Goal: Task Accomplishment & Management: Use online tool/utility

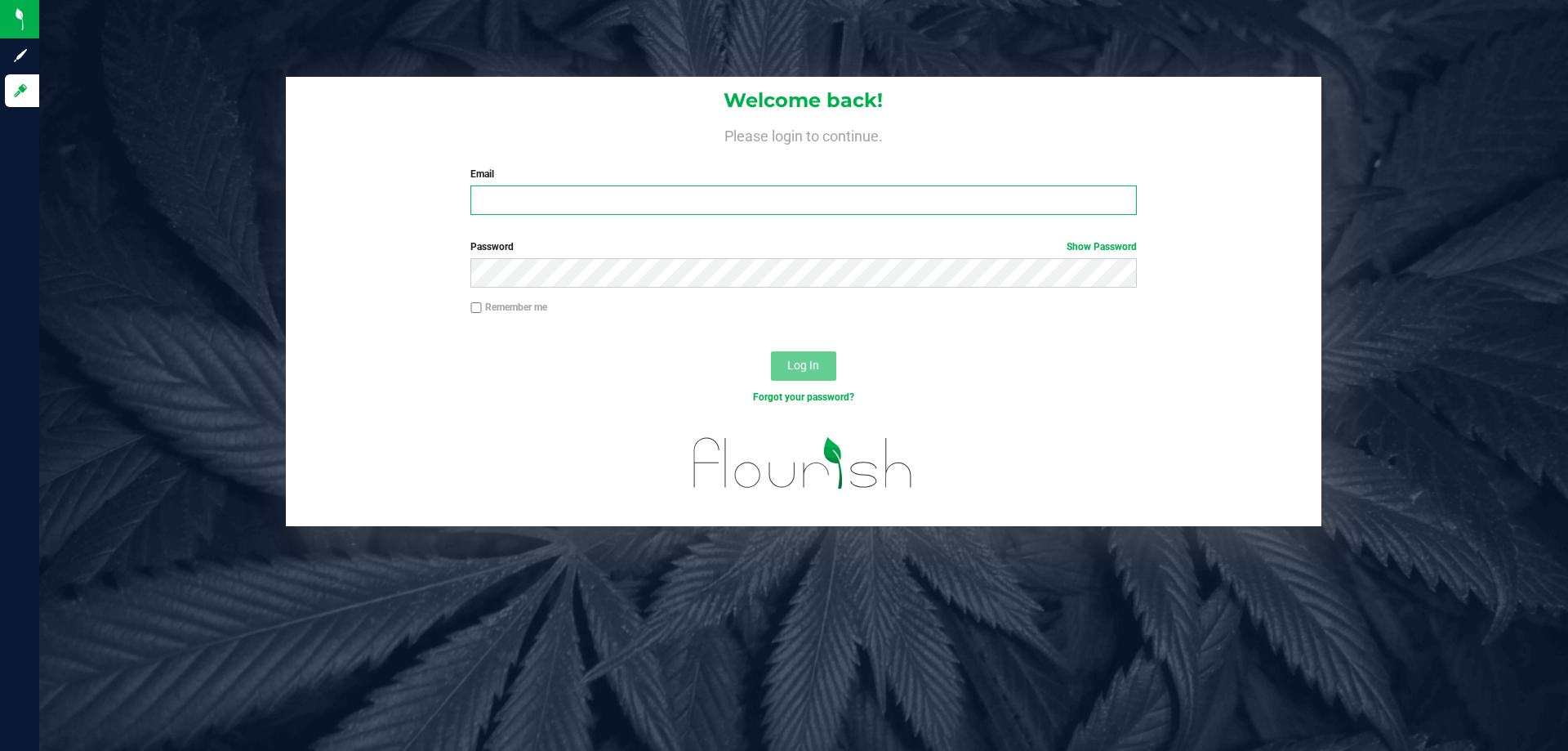
click at [562, 211] on input "Email" at bounding box center [803, 200] width 665 height 30
type input "[EMAIL_ADDRESS][DOMAIN_NAME]"
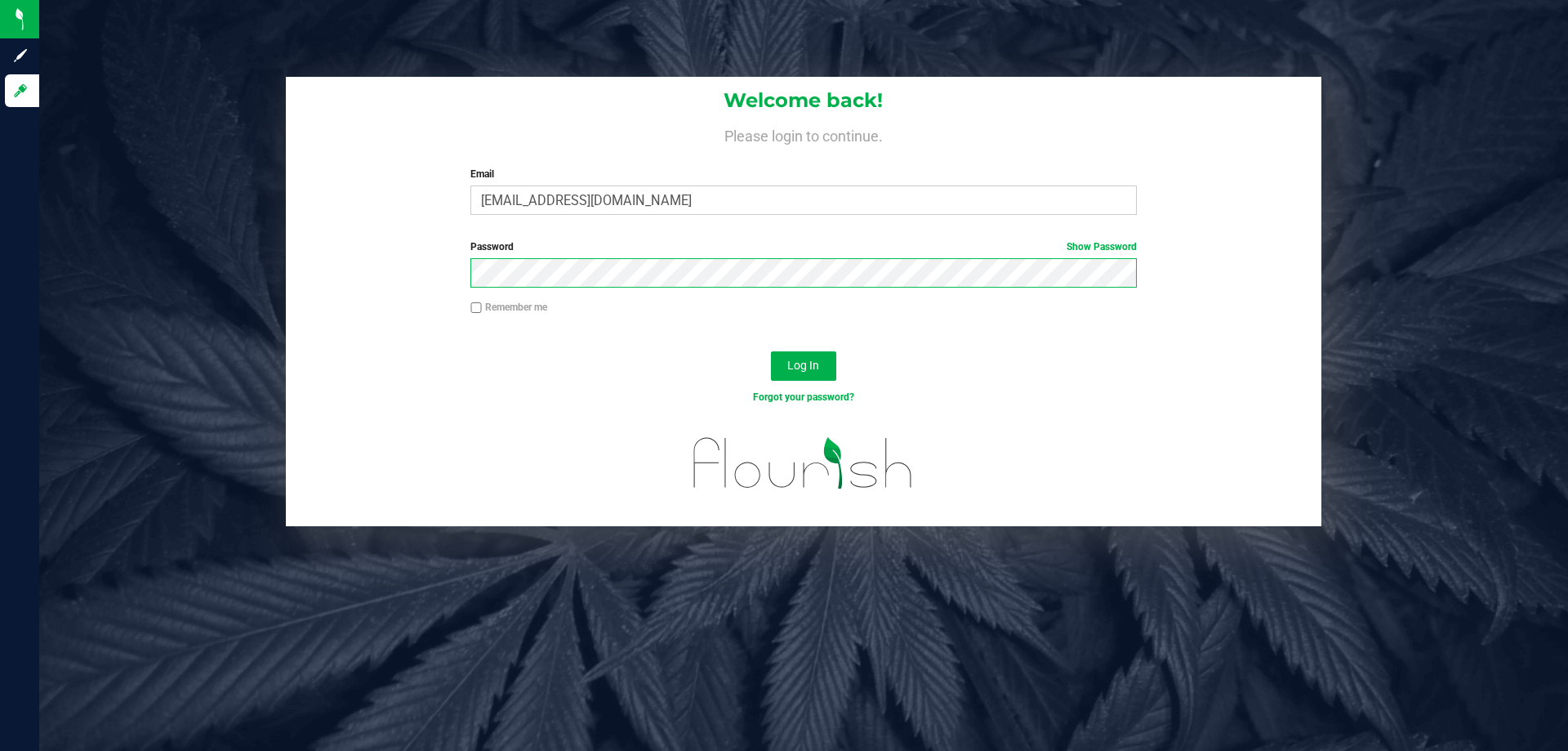
click at [771, 351] on button "Log In" at bounding box center [804, 366] width 65 height 30
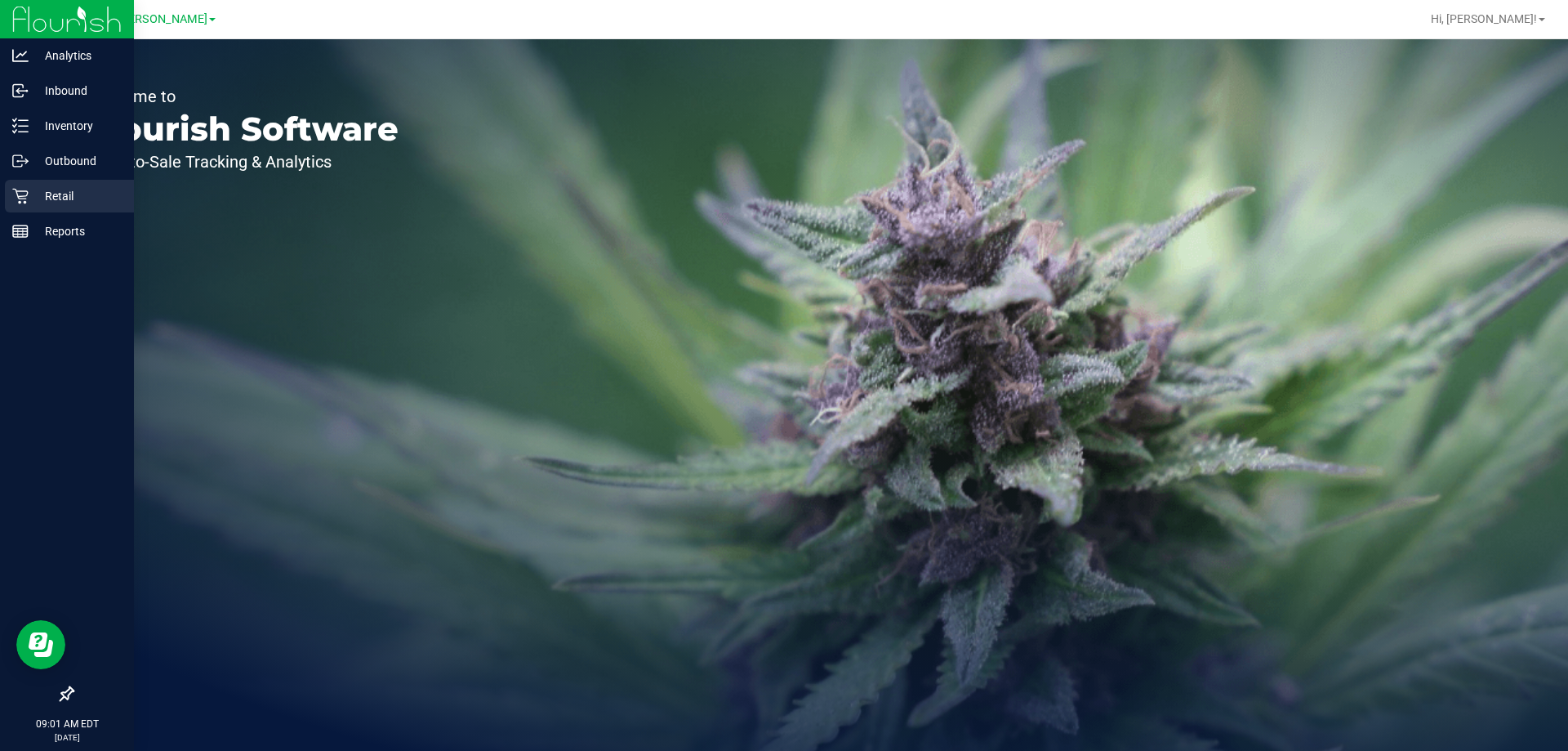
click at [25, 192] on icon at bounding box center [20, 196] width 17 height 17
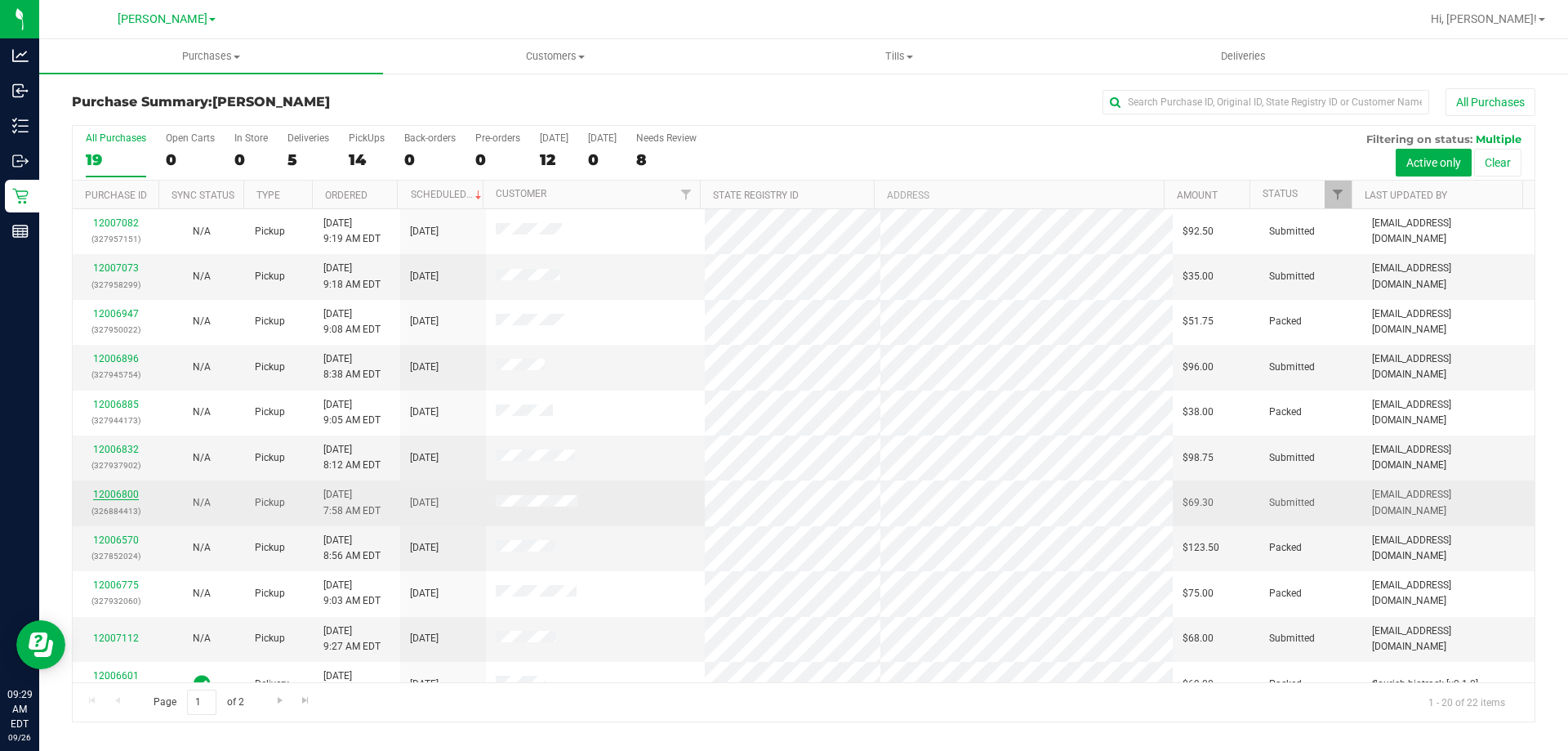
click at [116, 493] on link "12006800" at bounding box center [115, 494] width 46 height 11
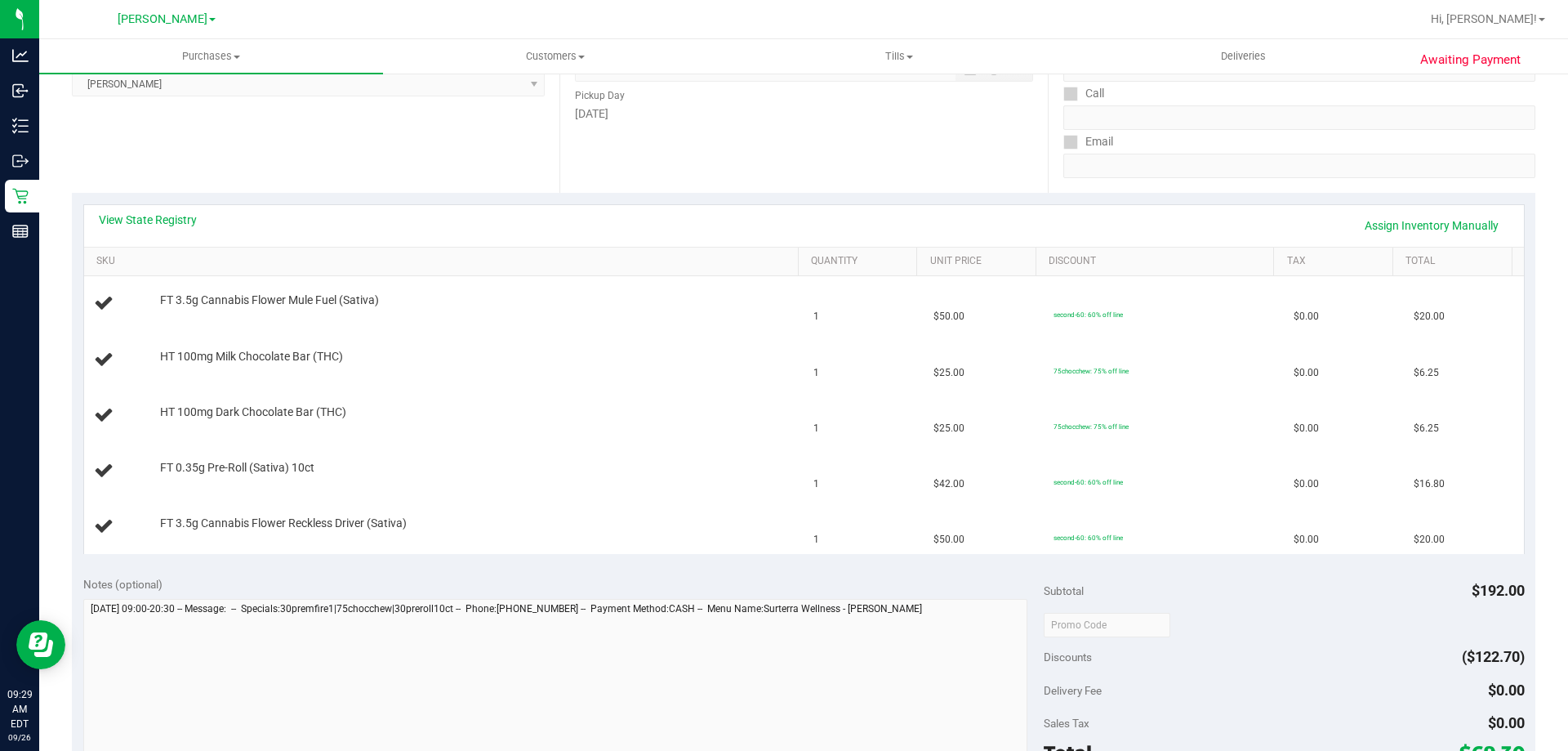
scroll to position [303, 0]
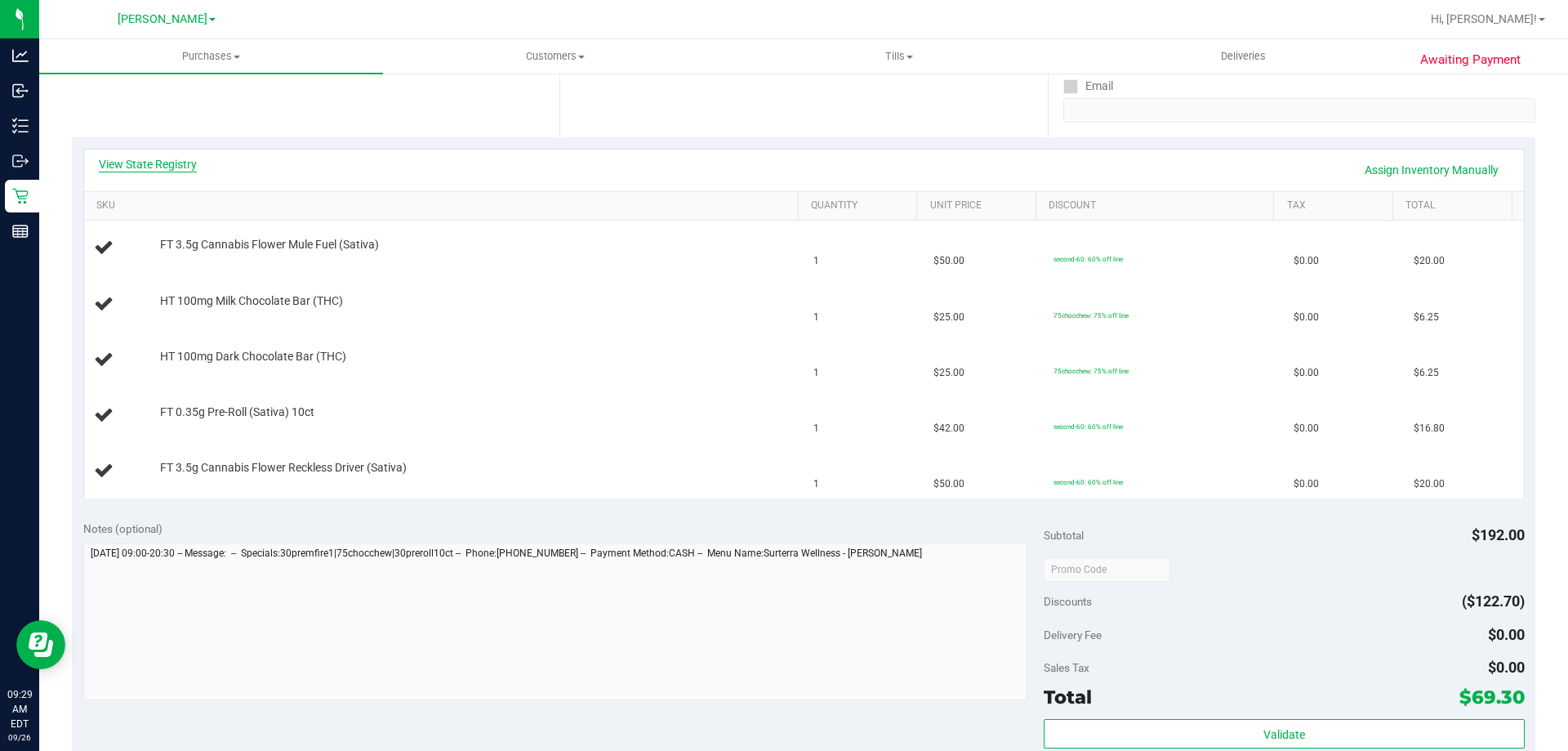
click at [153, 158] on link "View State Registry" at bounding box center [147, 165] width 98 height 17
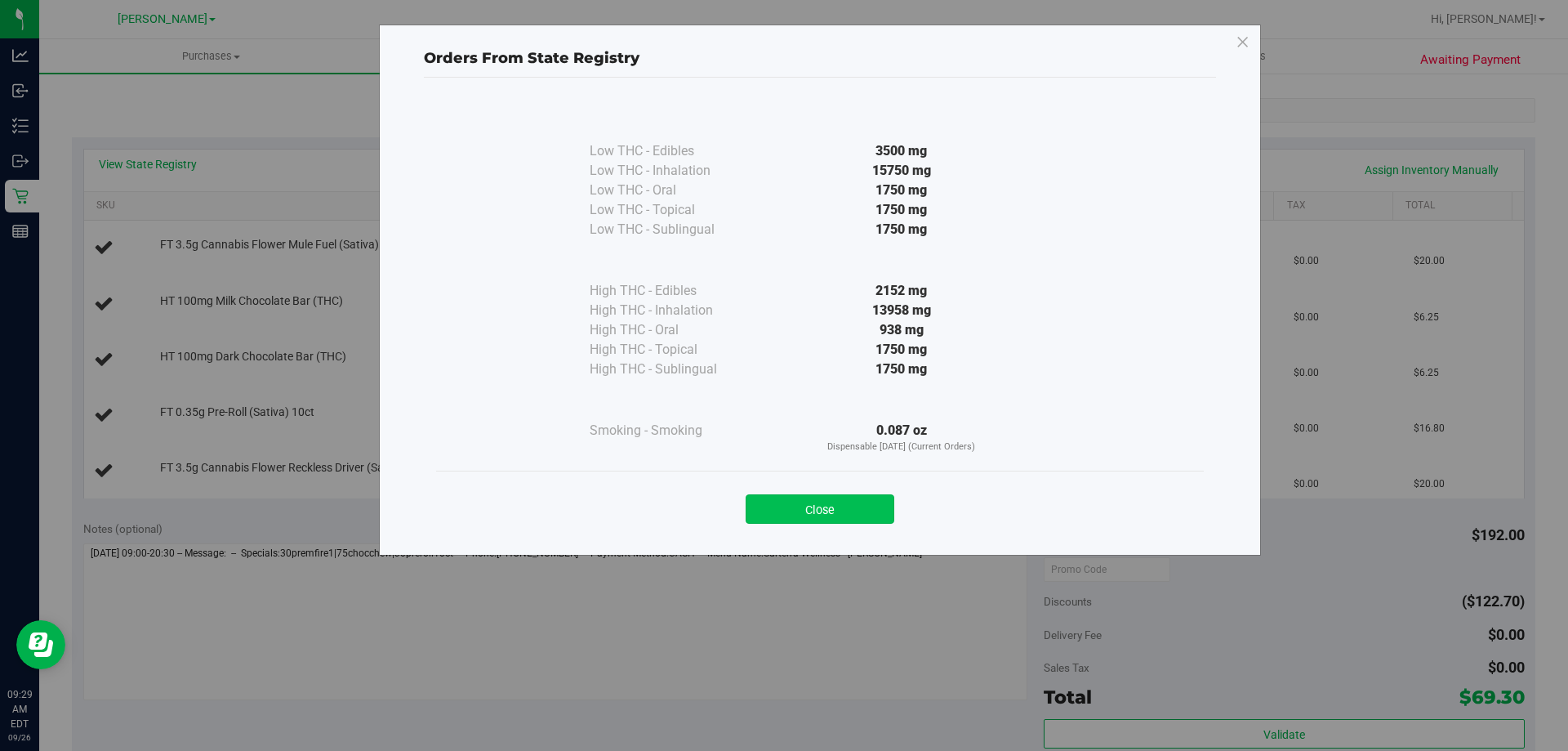
click at [855, 513] on button "Close" at bounding box center [820, 509] width 149 height 30
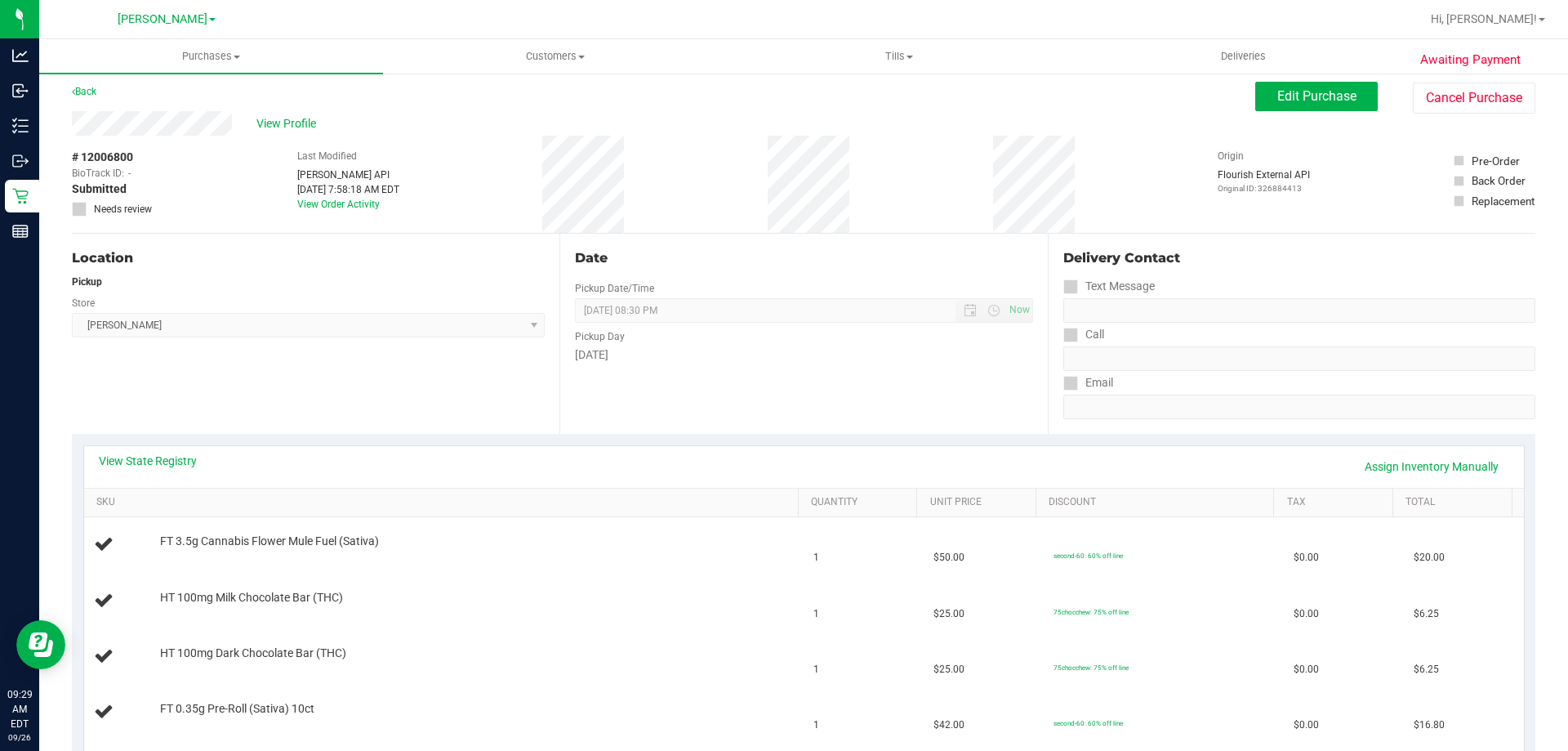
scroll to position [0, 0]
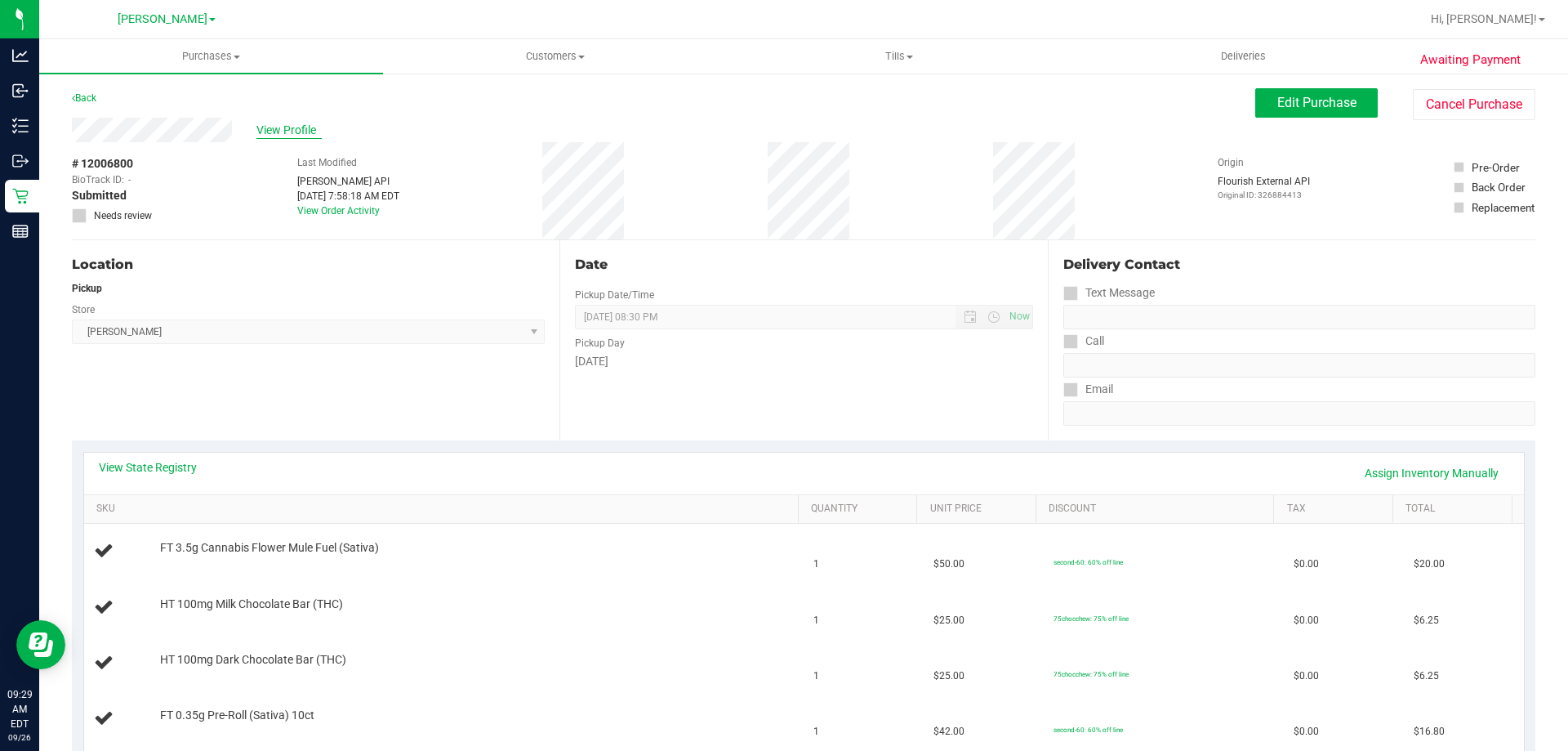
click at [279, 131] on span "View Profile" at bounding box center [289, 130] width 65 height 17
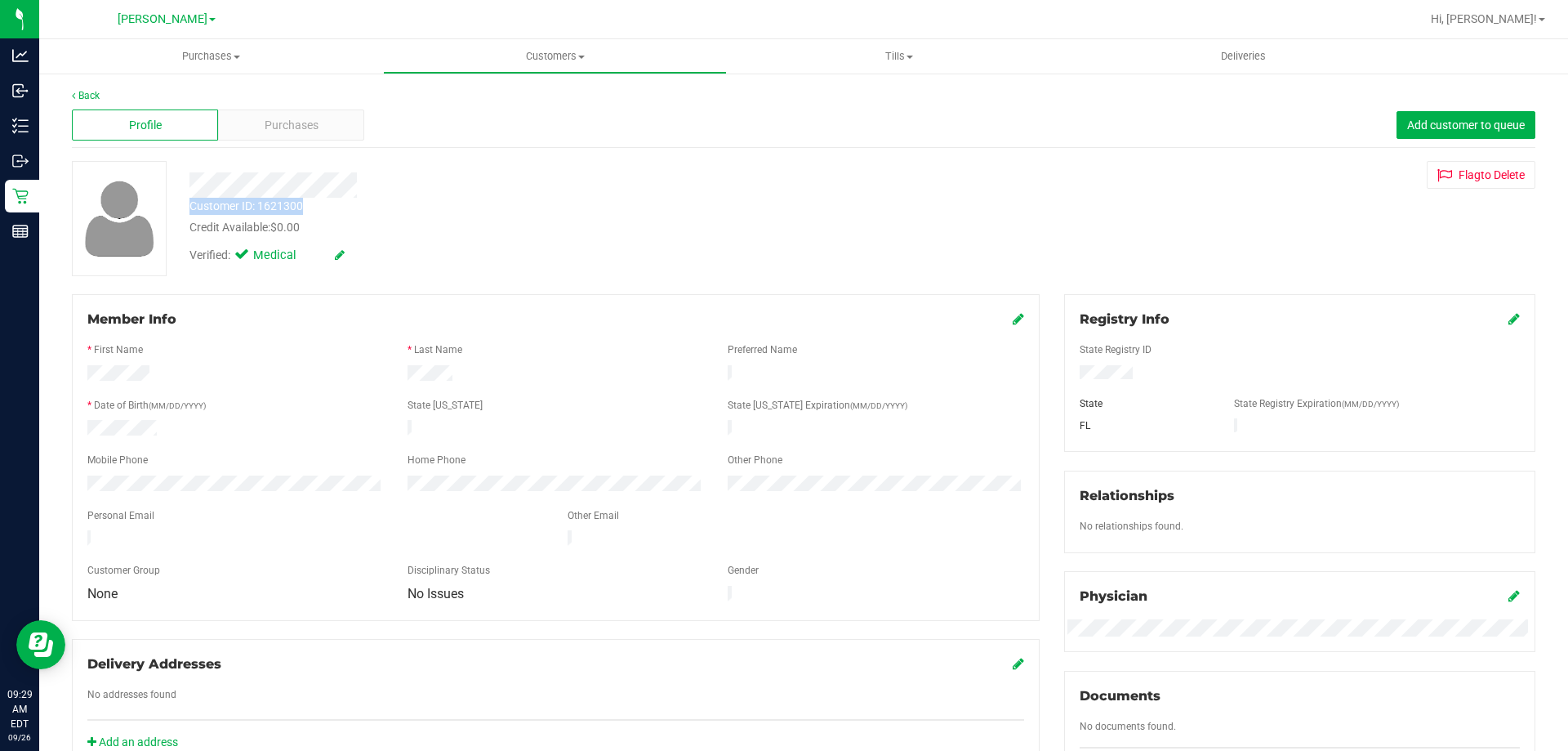
drag, startPoint x: 313, startPoint y: 202, endPoint x: 192, endPoint y: 205, distance: 121.0
click at [192, 205] on div "Customer ID: 1621300 Credit Available: $0.00" at bounding box center [549, 217] width 744 height 38
copy div "Customer ID: 1621300"
click at [212, 275] on div "Customer ID: 1621300 Credit Available: $0.00 Verified: Medical Flag to [GEOGRAP…" at bounding box center [803, 218] width 1488 height 115
click at [239, 128] on div "Purchases" at bounding box center [291, 125] width 146 height 31
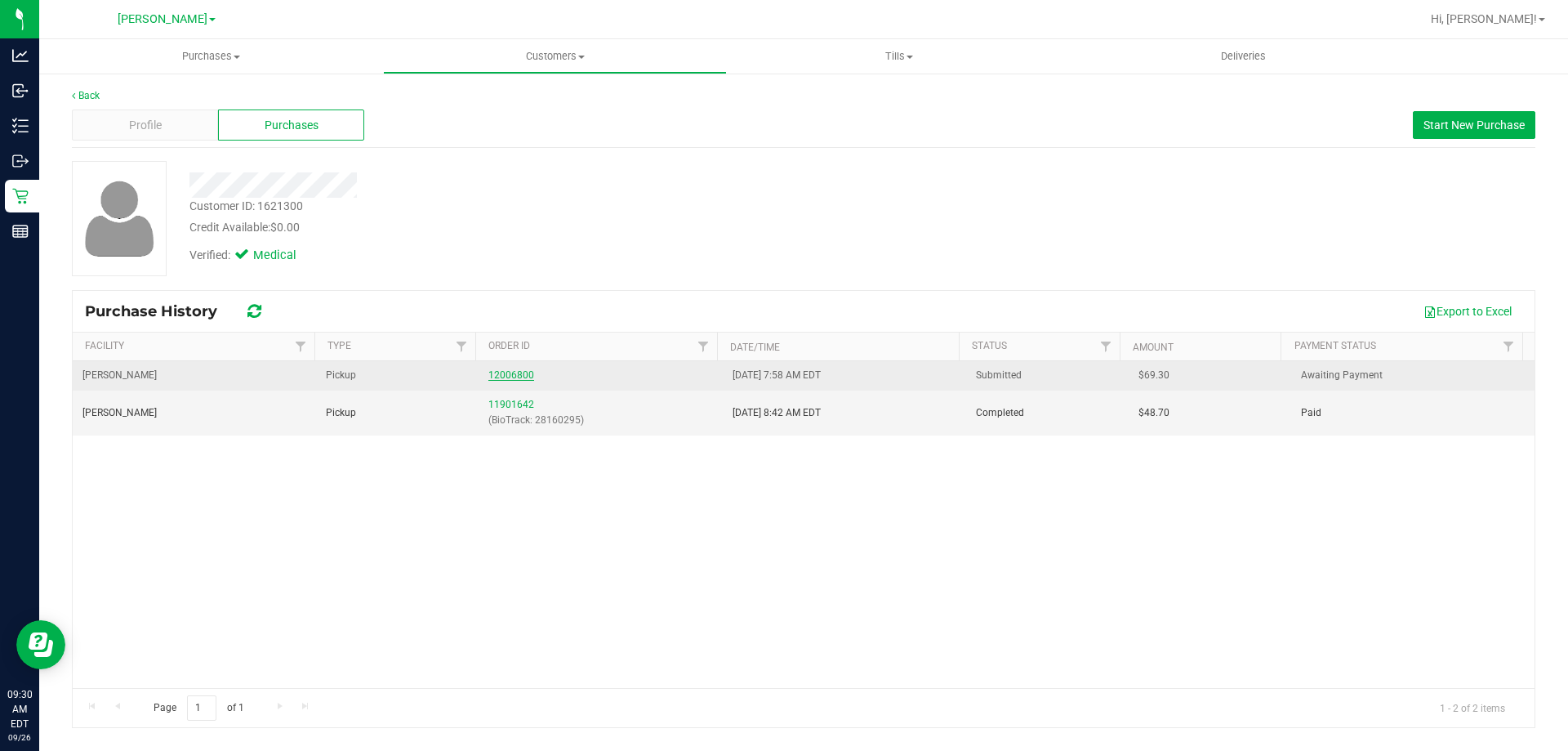
click at [507, 370] on link "12006800" at bounding box center [510, 375] width 46 height 11
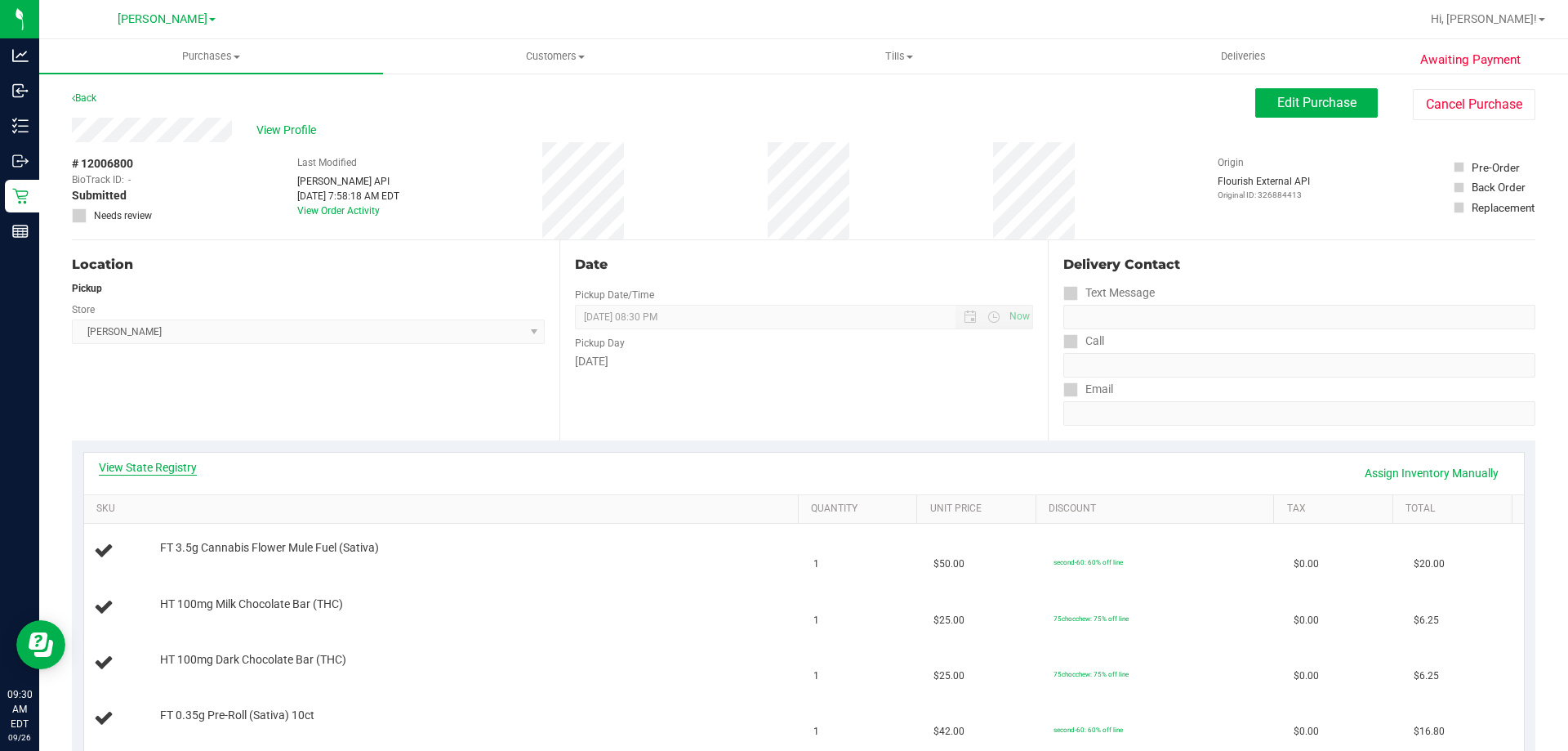
click at [133, 462] on link "View State Registry" at bounding box center [147, 468] width 98 height 17
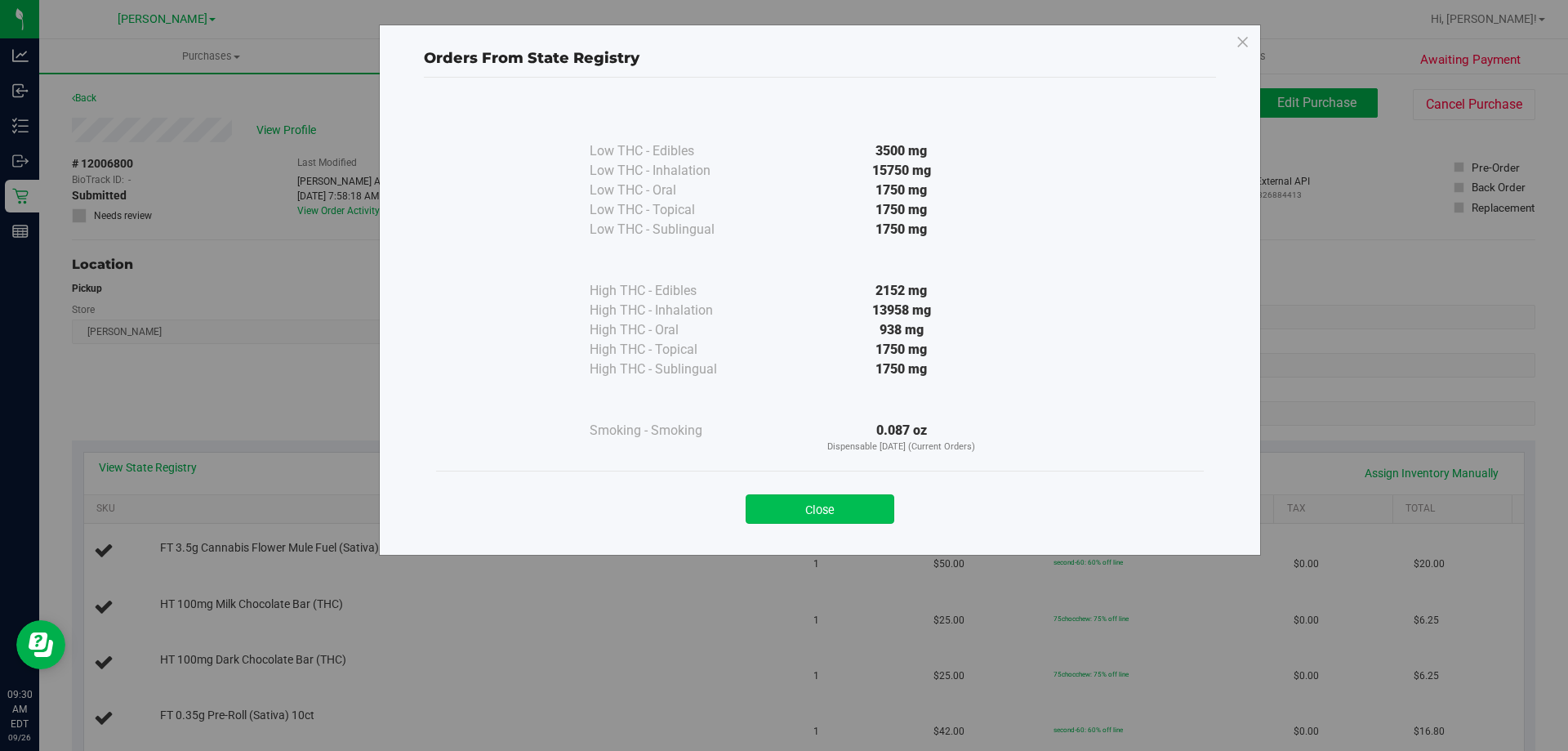
click at [832, 507] on button "Close" at bounding box center [820, 509] width 149 height 30
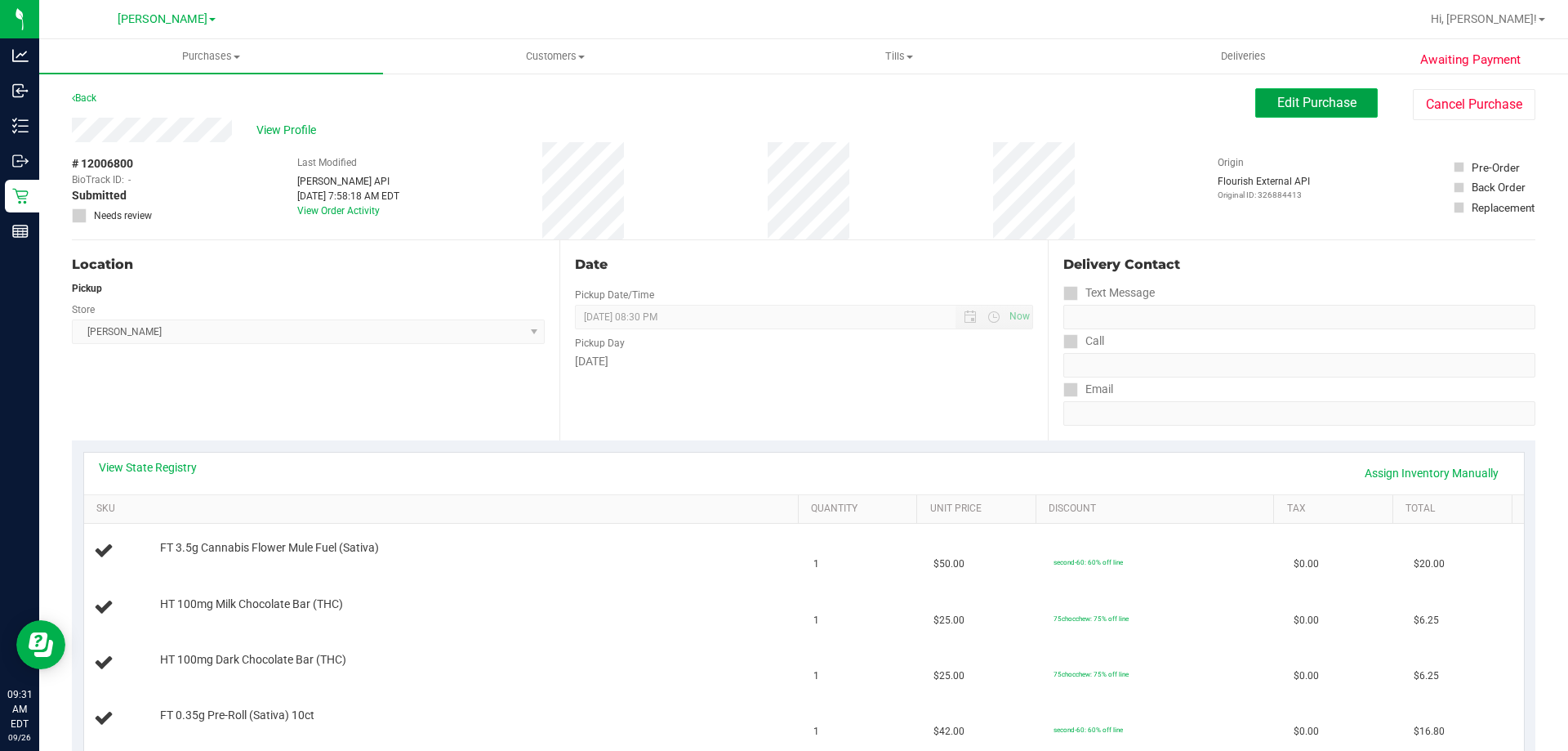
click at [1299, 105] on span "Edit Purchase" at bounding box center [1316, 102] width 79 height 16
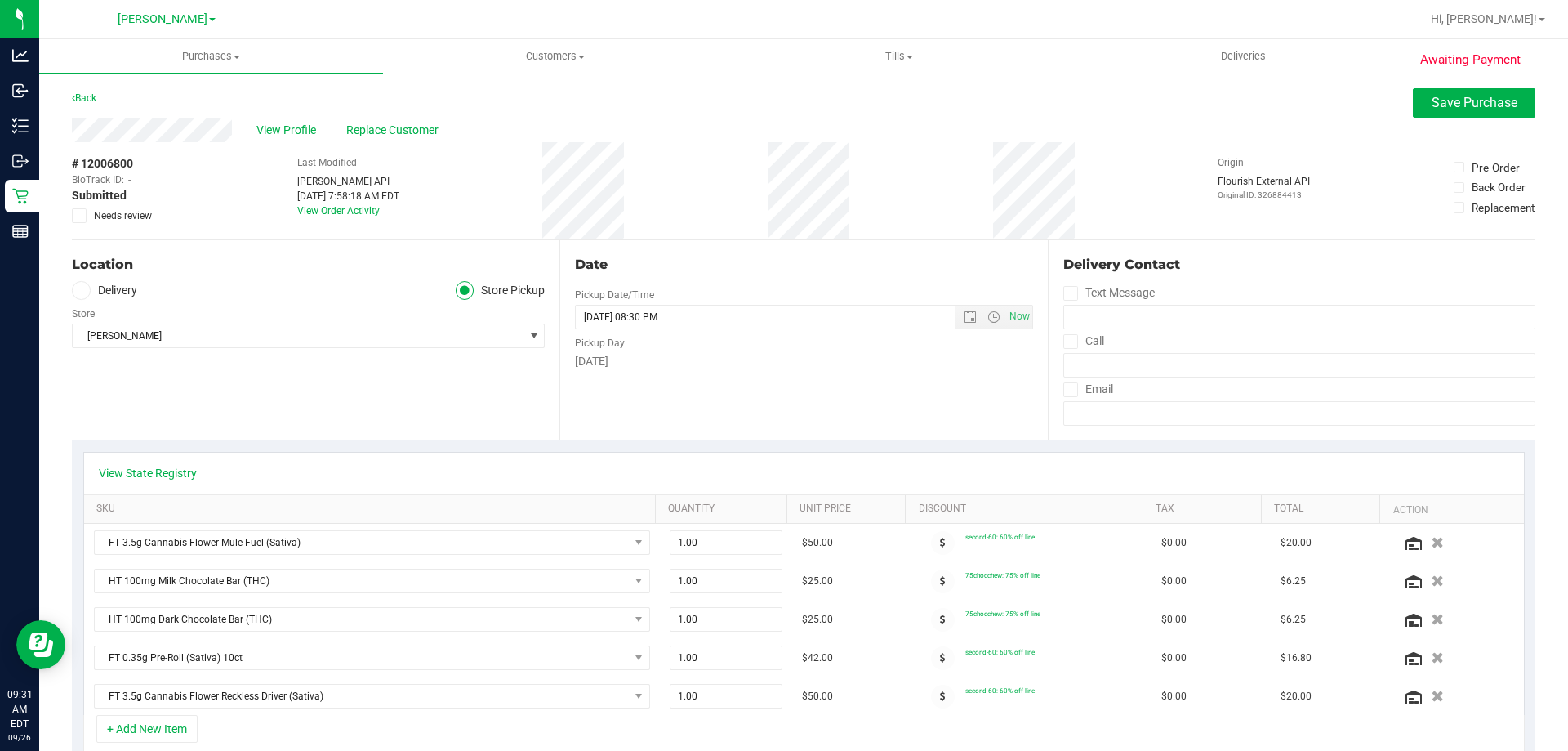
click at [77, 223] on div "# 12006800 BioTrack ID: - Submitted Needs review" at bounding box center [112, 191] width 82 height 98
click at [79, 216] on icon at bounding box center [79, 216] width 10 height 0
click at [0, 0] on input "Needs review" at bounding box center [0, 0] width 0 height 0
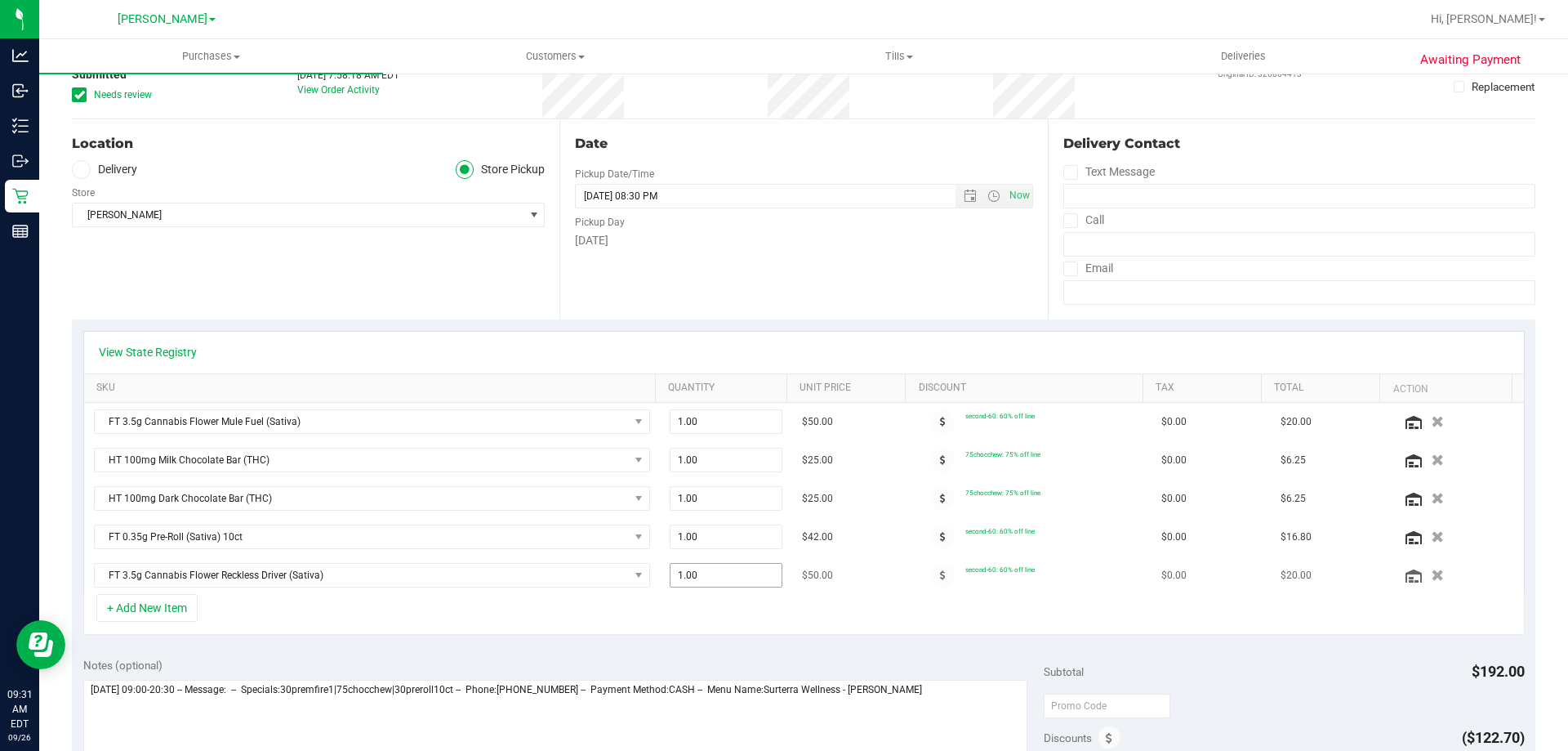
scroll to position [164, 0]
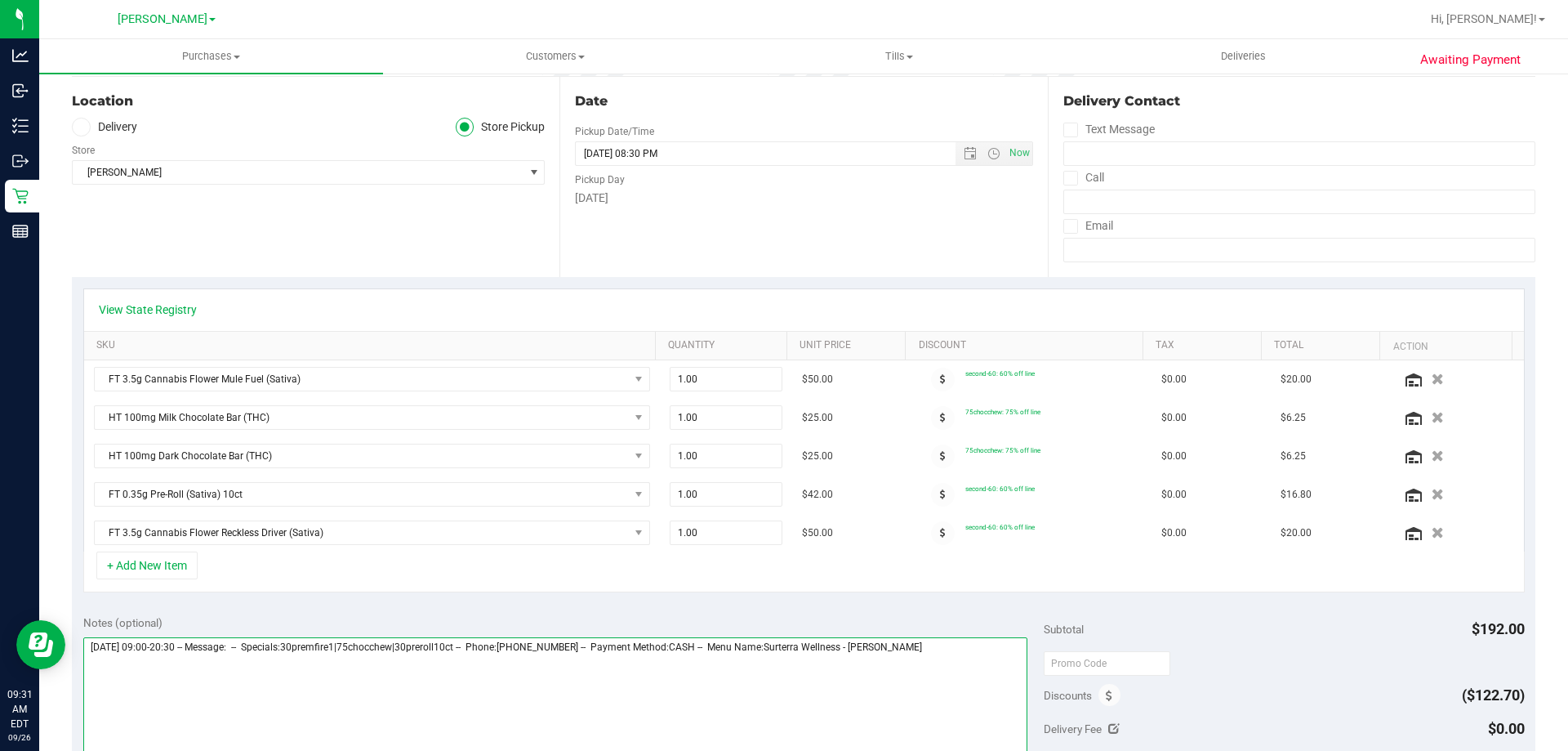
click at [922, 652] on textarea at bounding box center [556, 715] width 945 height 157
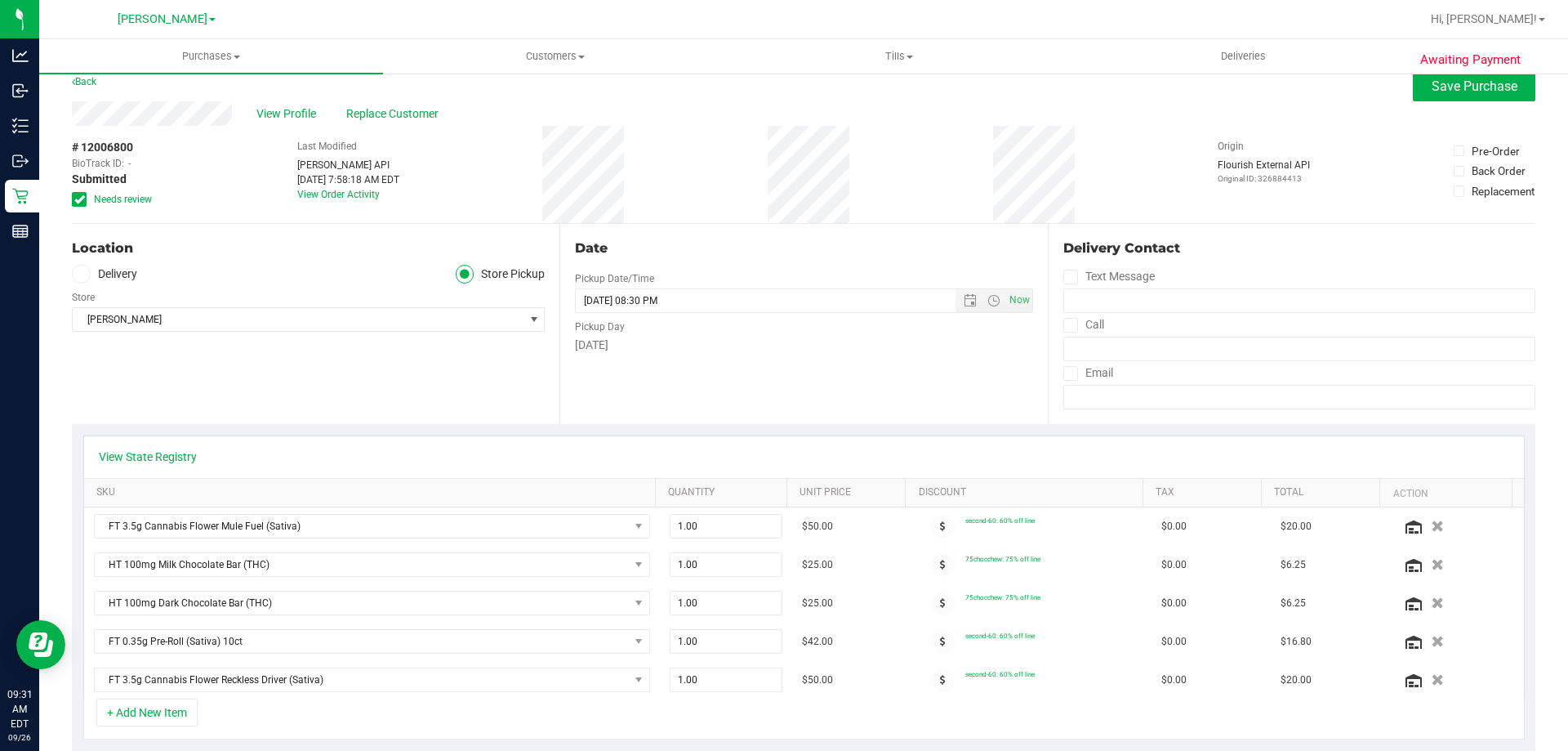
scroll to position [0, 0]
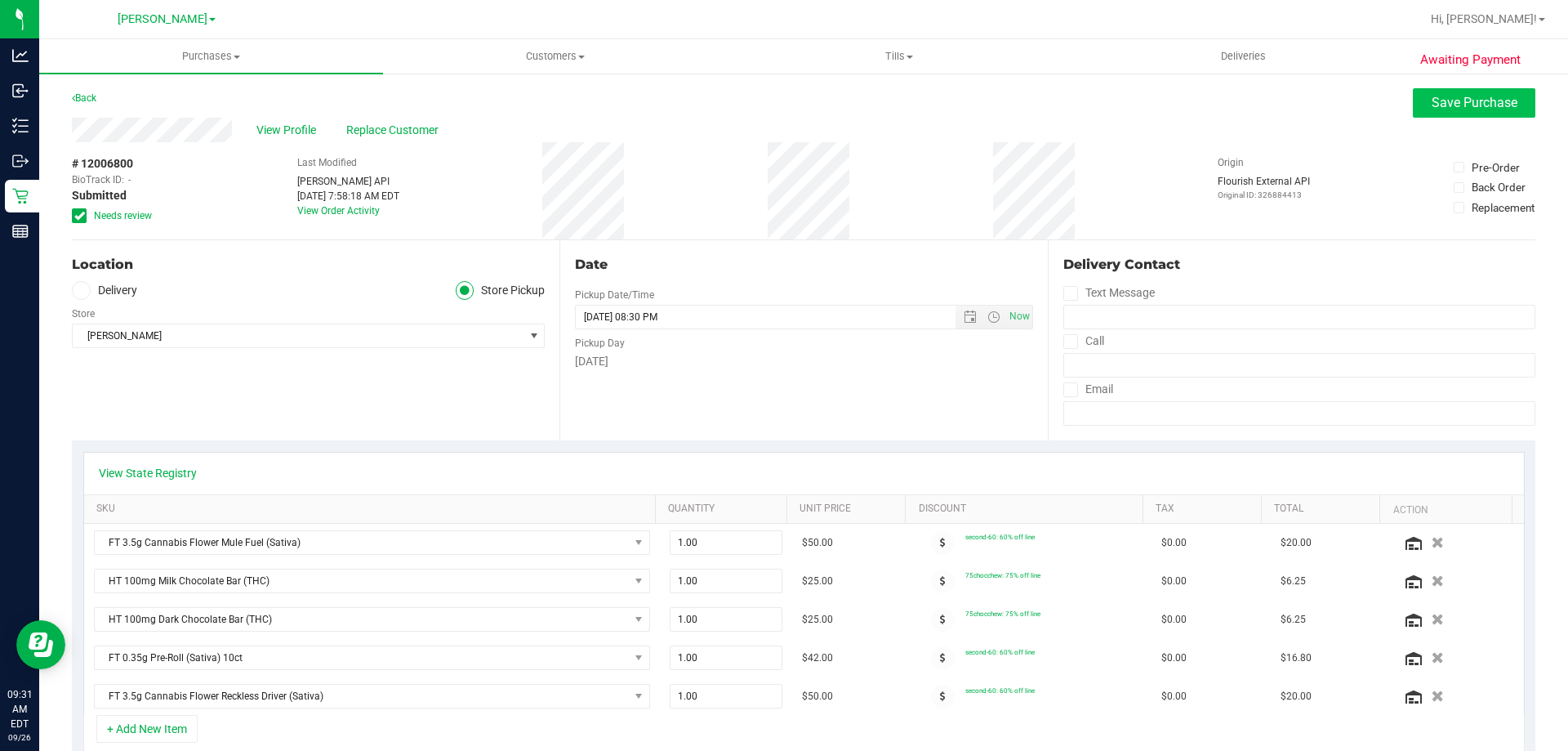
type textarea "[DATE] 09:00-20:30 -- Message: -- Specials:30premfire1|75chocchew|30preroll10ct…"
click at [1452, 91] on button "Save Purchase" at bounding box center [1474, 103] width 123 height 30
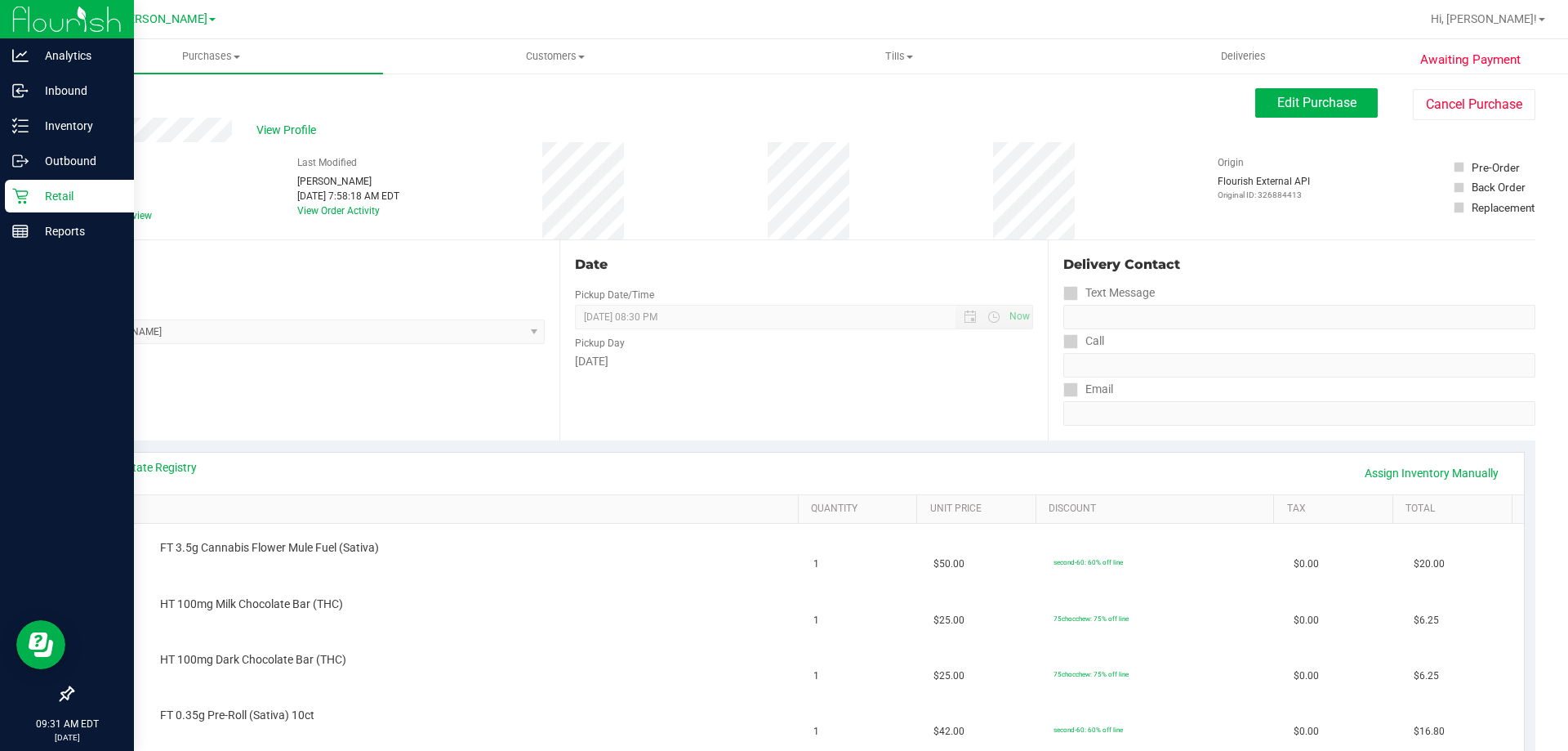
click at [17, 205] on div "Retail" at bounding box center [69, 195] width 129 height 33
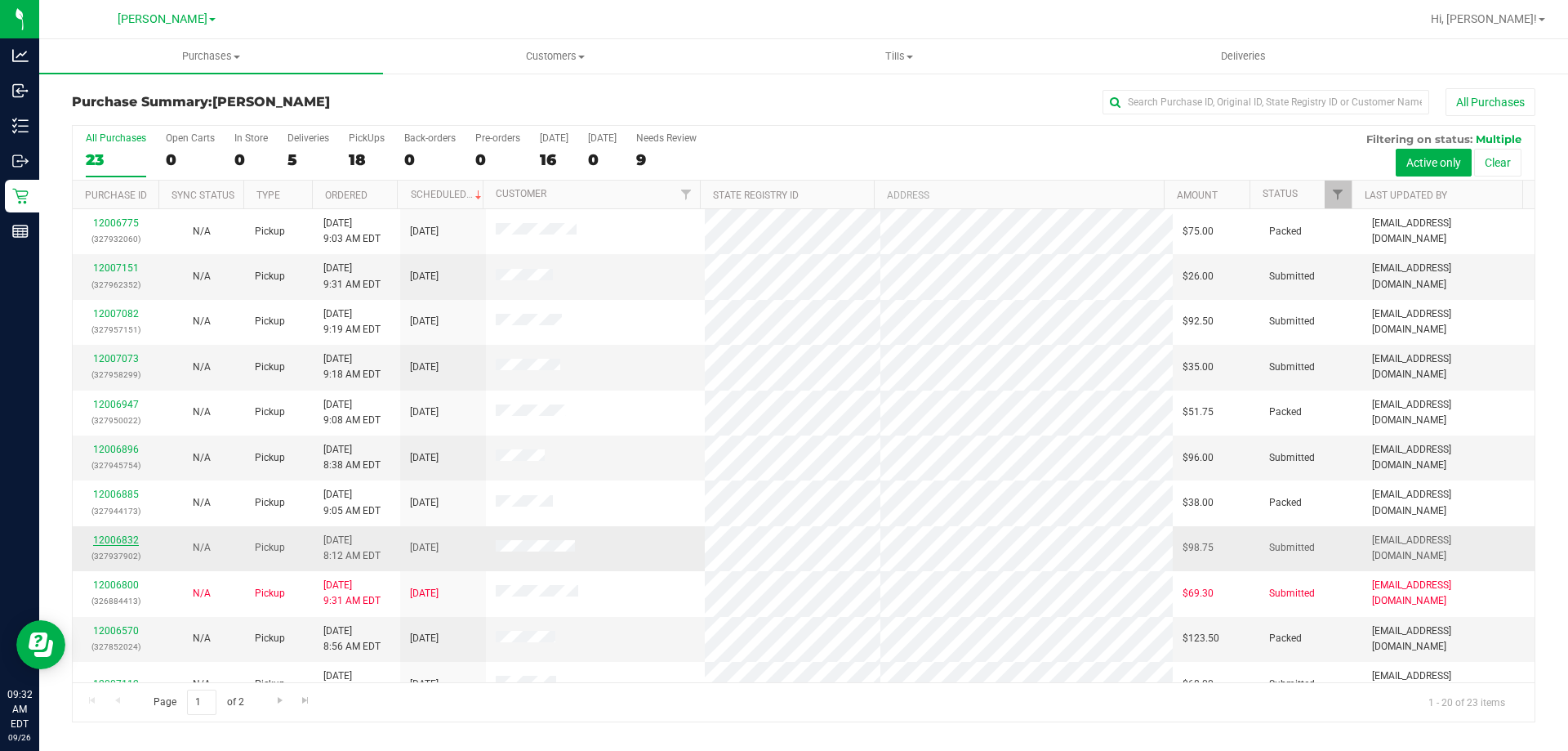
click at [125, 538] on link "12006832" at bounding box center [115, 540] width 46 height 11
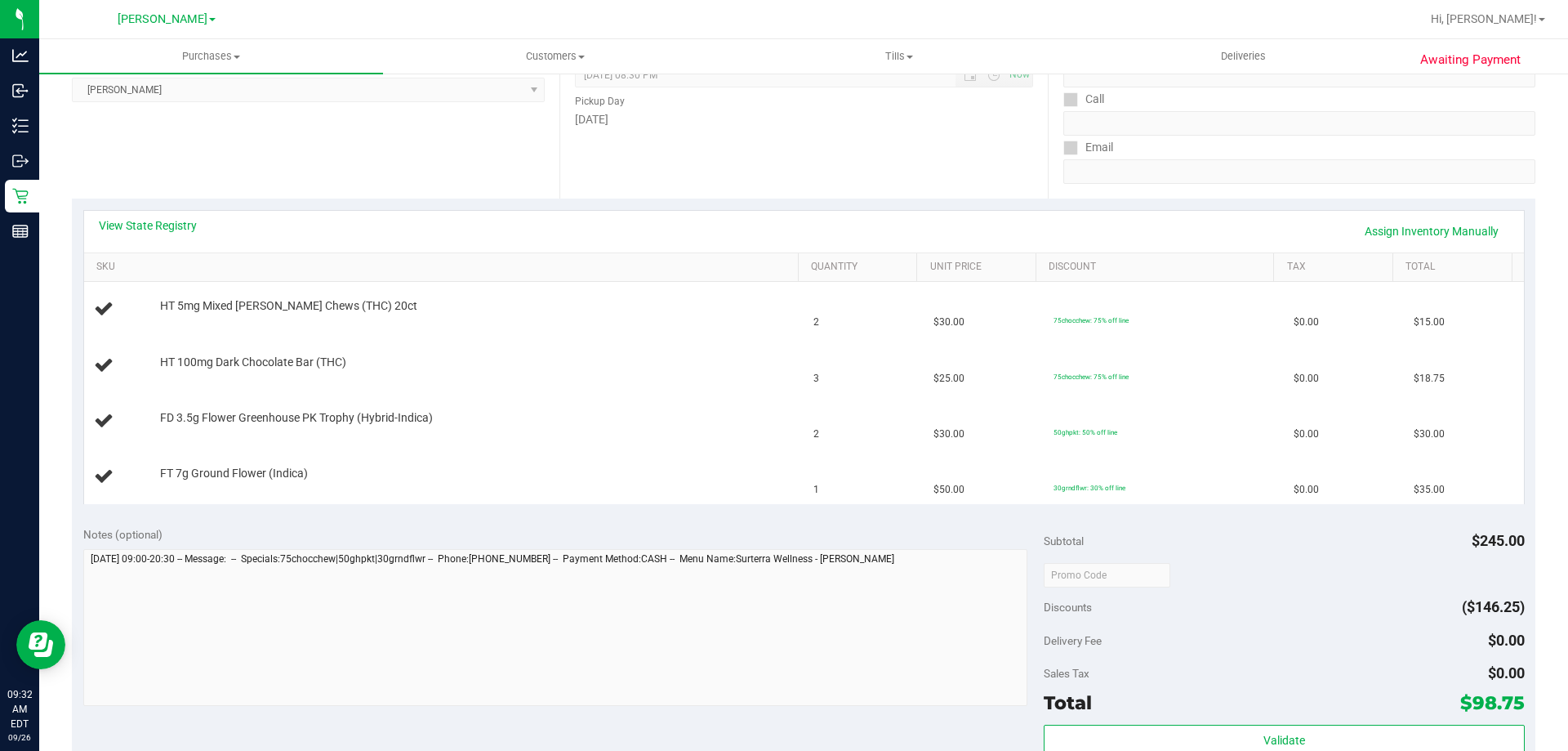
scroll to position [245, 0]
click at [190, 226] on link "View State Registry" at bounding box center [147, 222] width 98 height 17
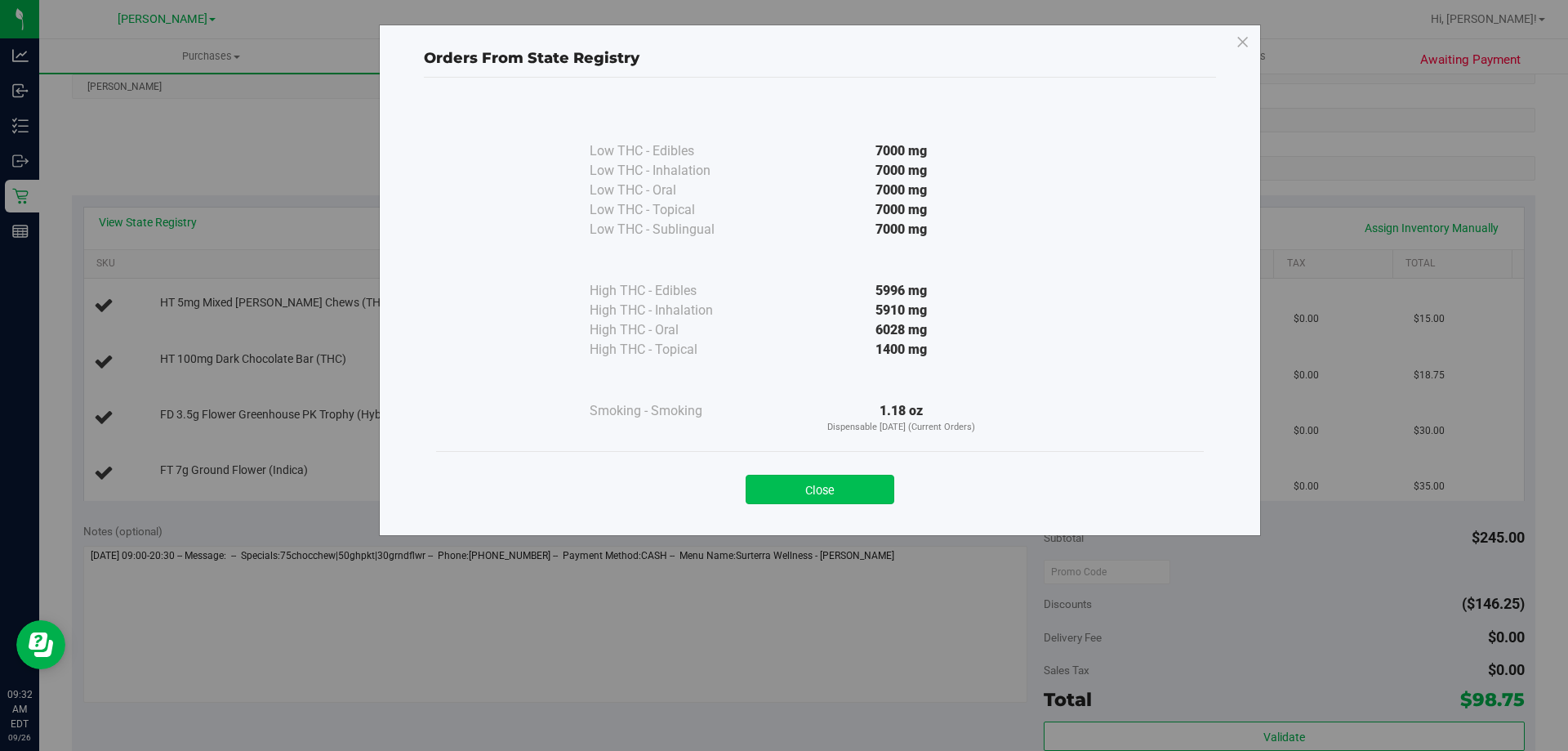
click at [832, 494] on button "Close" at bounding box center [820, 490] width 149 height 30
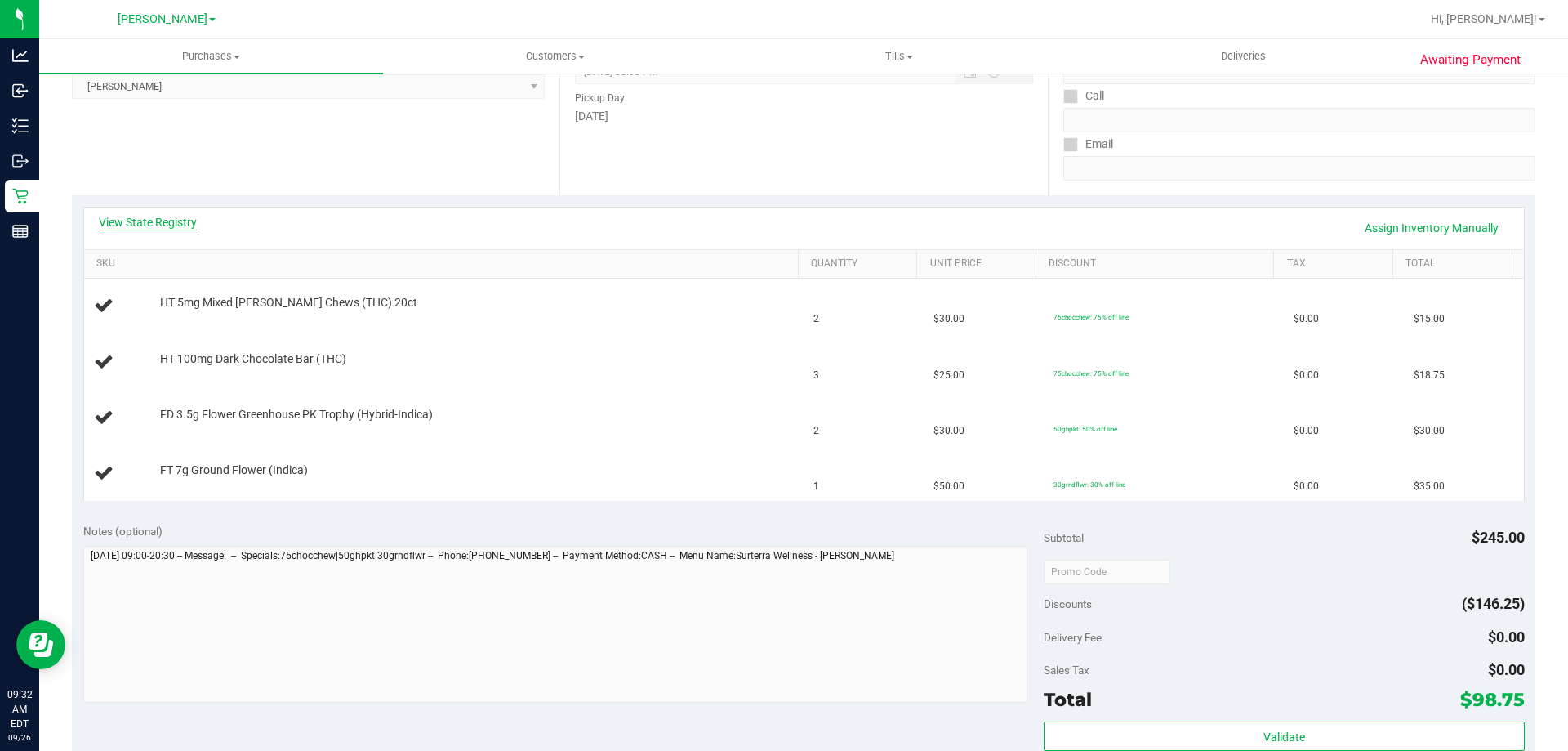
click at [166, 216] on link "View State Registry" at bounding box center [147, 222] width 98 height 17
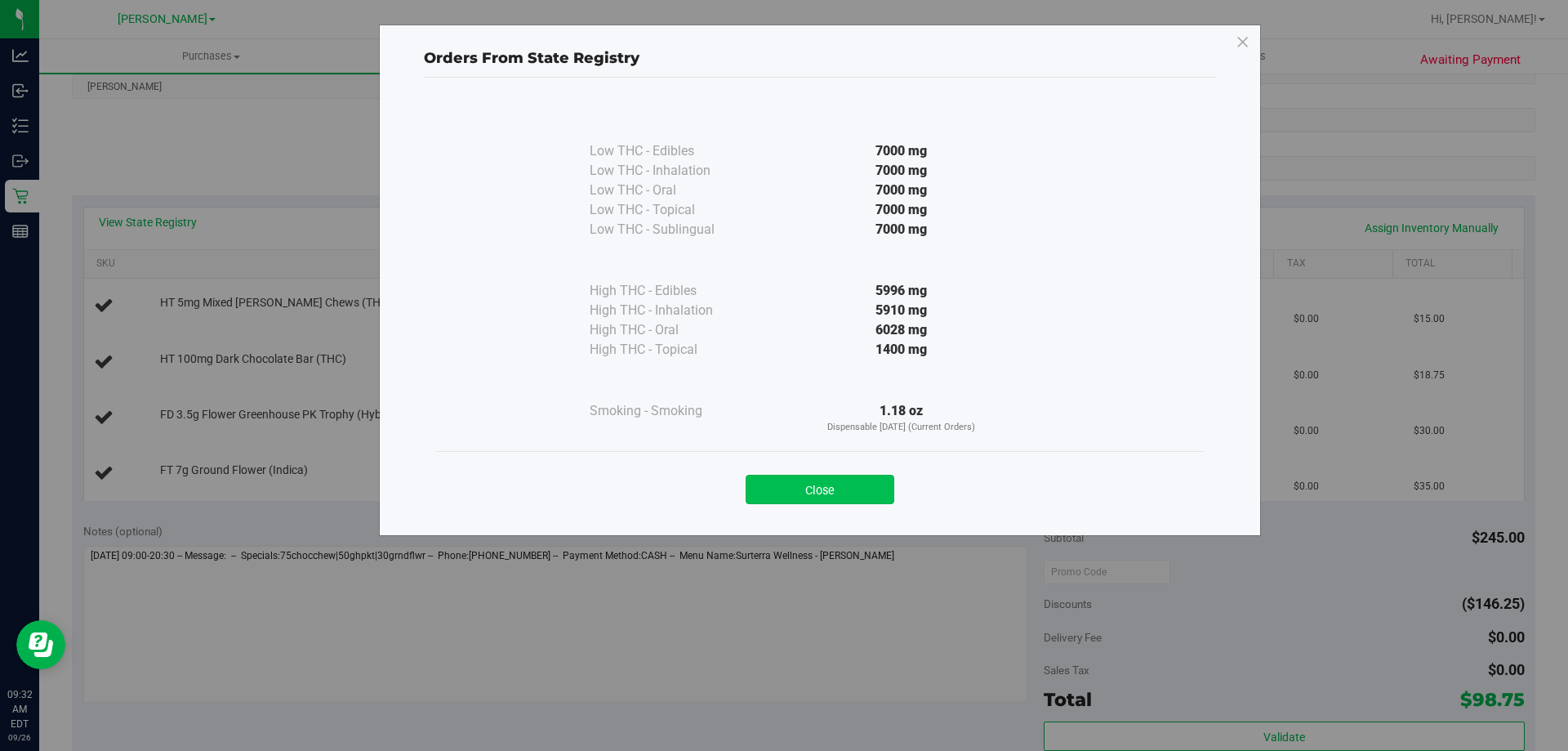
click at [777, 486] on button "Close" at bounding box center [820, 490] width 149 height 30
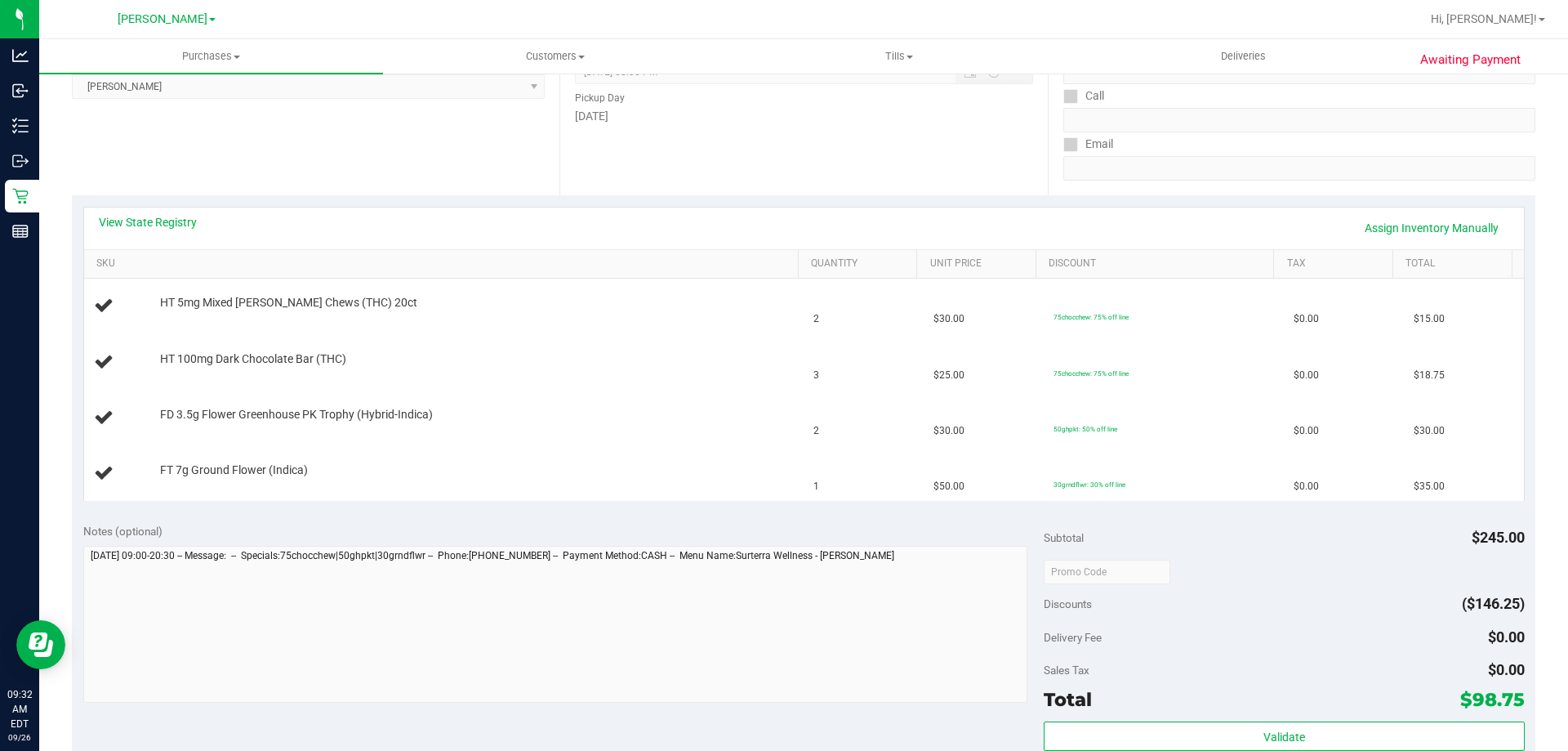
click at [182, 208] on div "View State Registry Assign Inventory Manually" at bounding box center [804, 228] width 1440 height 42
click at [182, 223] on link "View State Registry" at bounding box center [147, 222] width 98 height 17
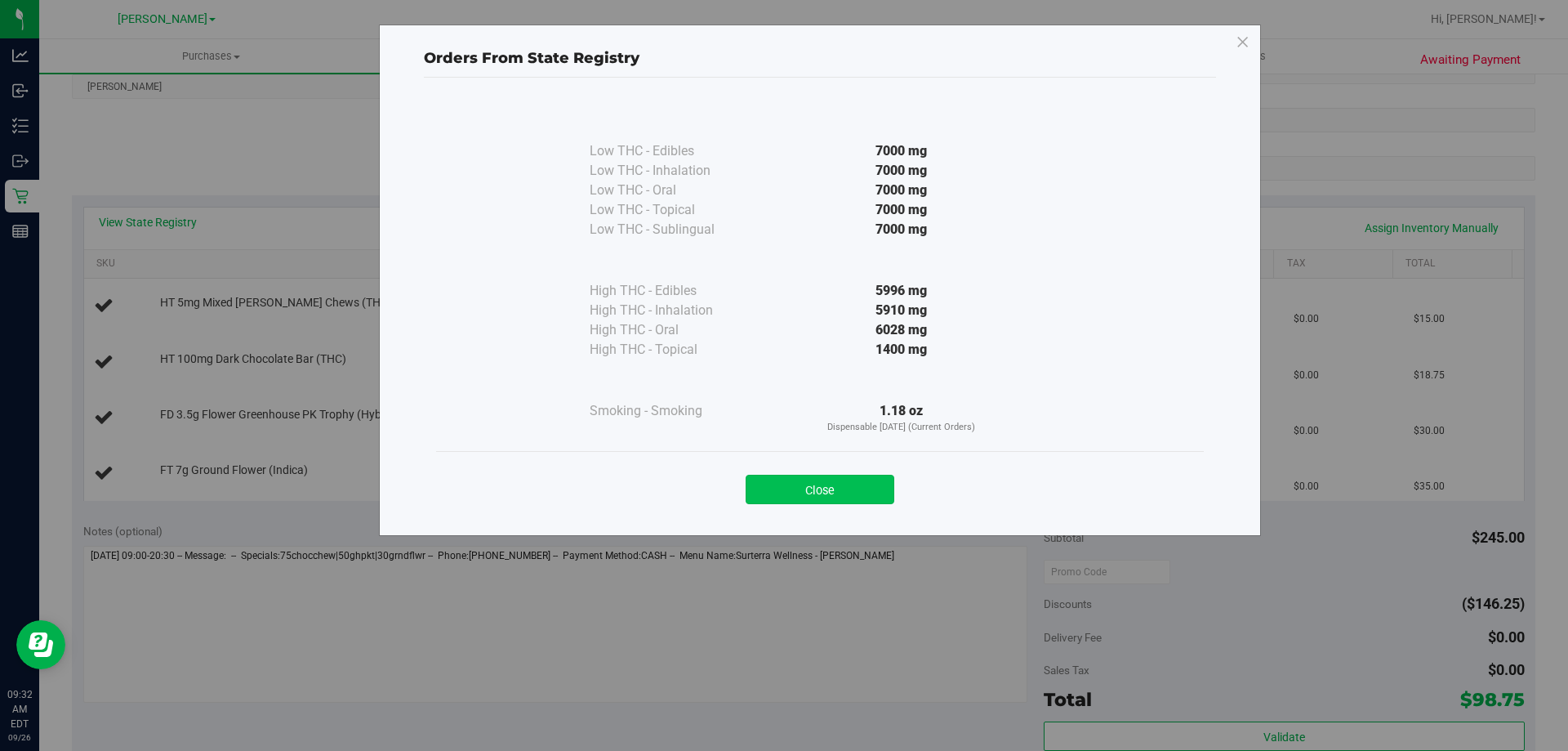
click at [786, 489] on button "Close" at bounding box center [820, 490] width 149 height 30
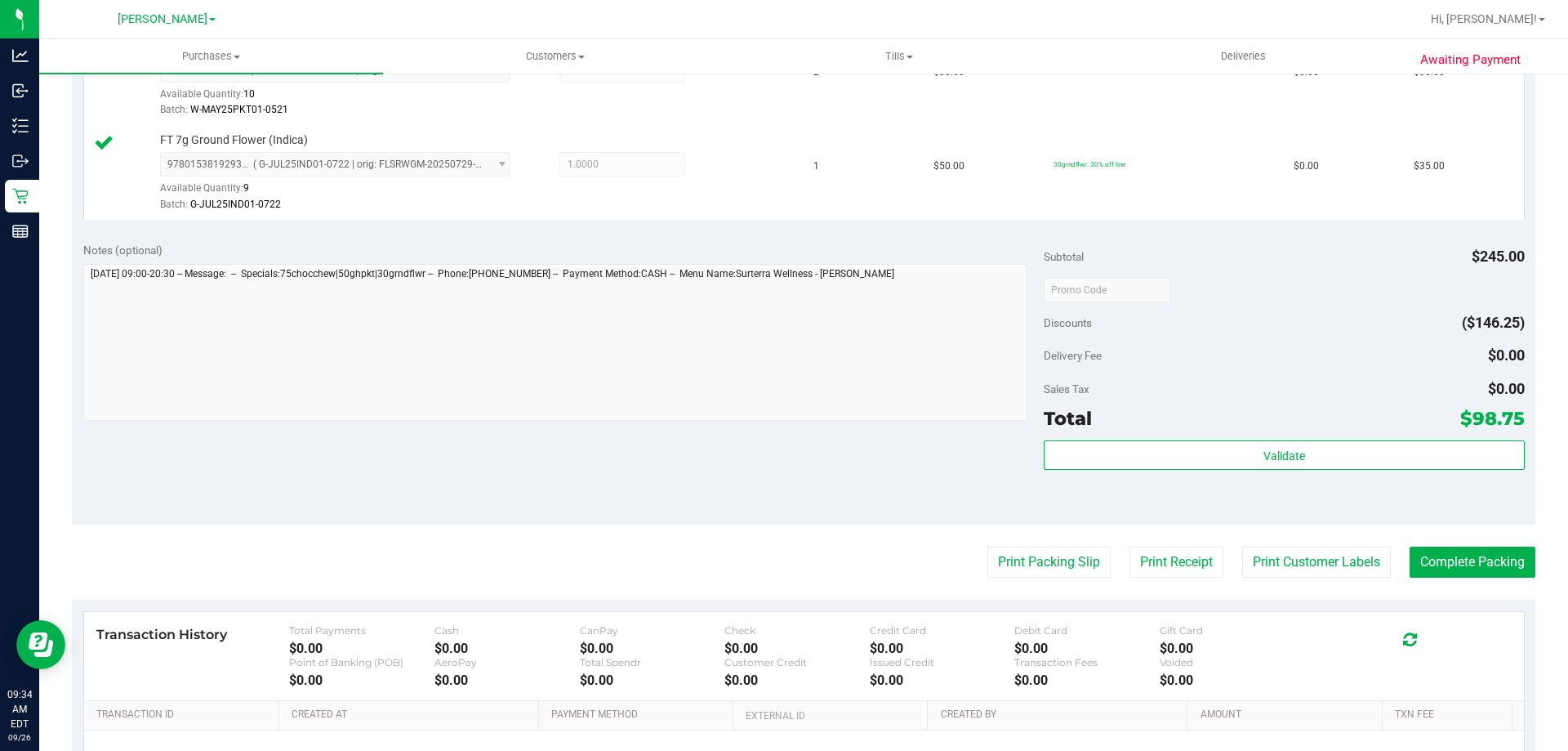
scroll to position [684, 0]
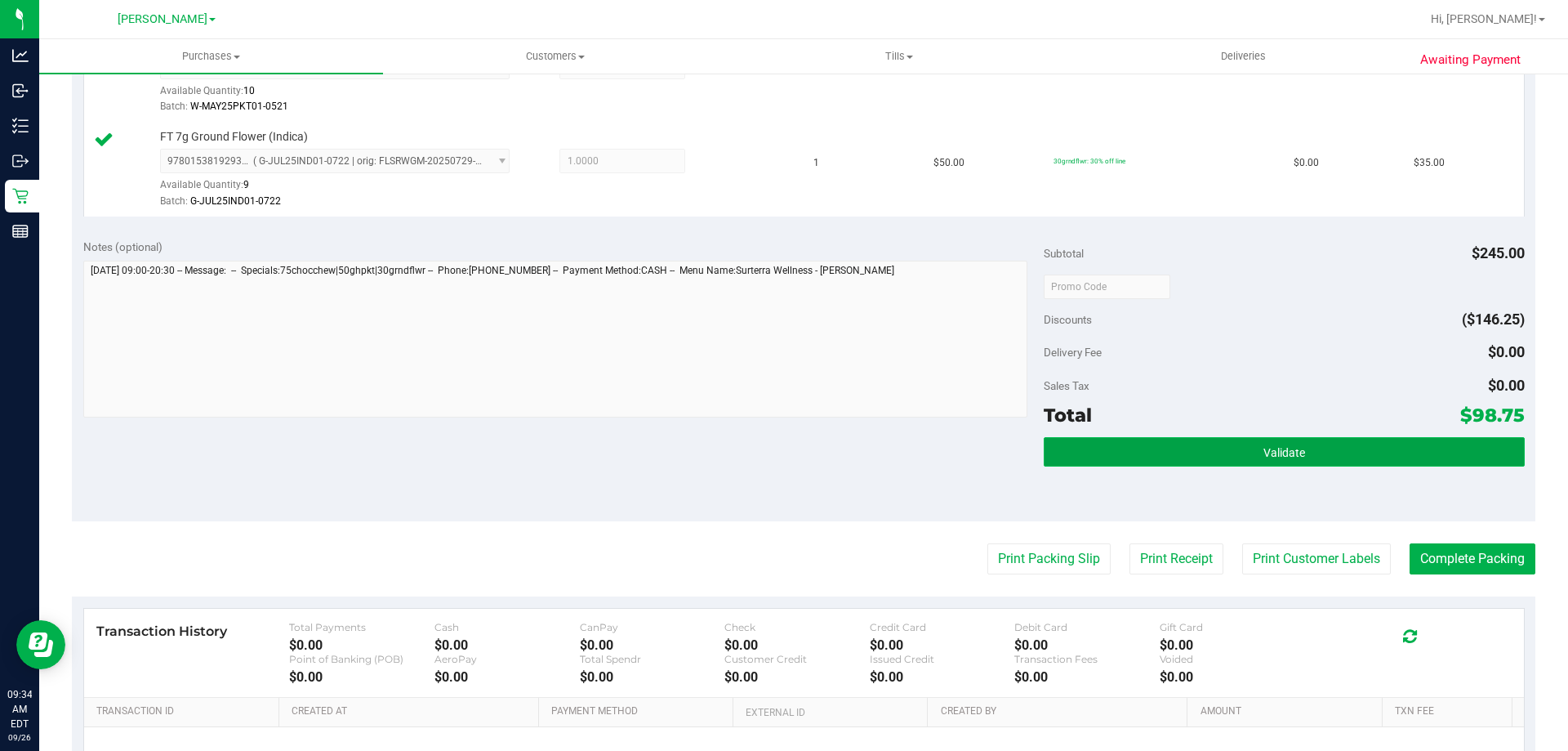
click at [1319, 454] on button "Validate" at bounding box center [1284, 452] width 481 height 30
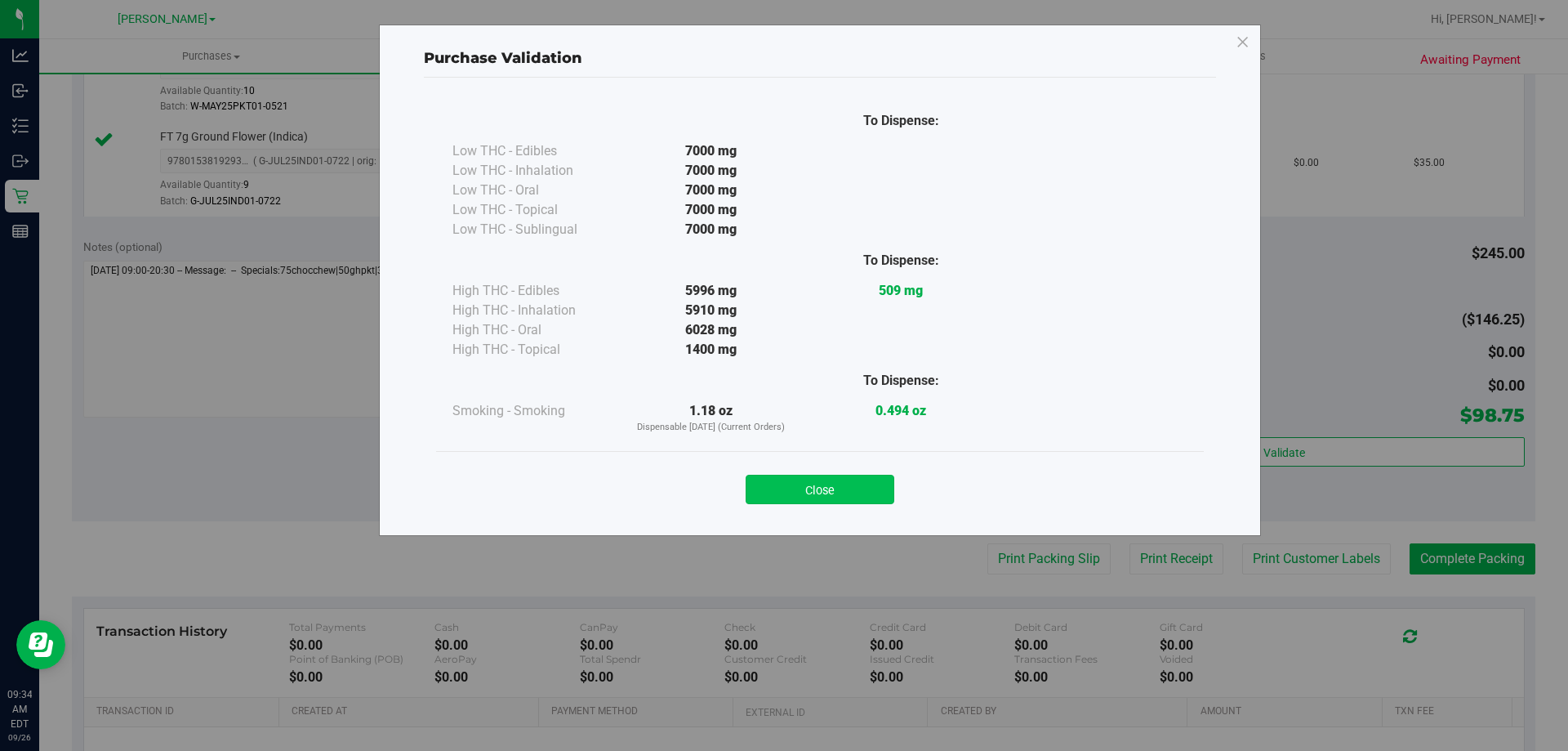
click at [786, 477] on button "Close" at bounding box center [820, 490] width 149 height 30
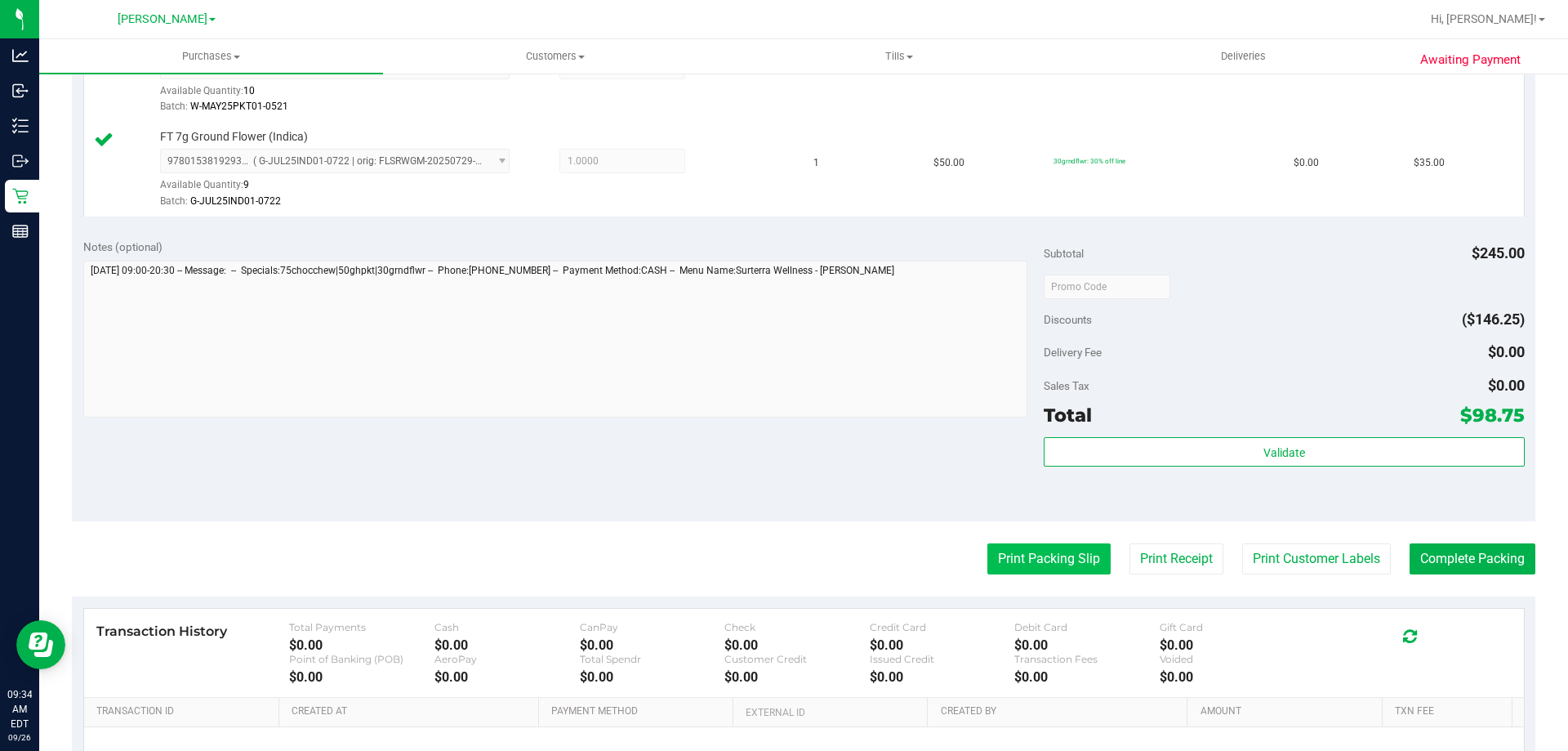
click at [1066, 554] on button "Print Packing Slip" at bounding box center [1048, 558] width 124 height 31
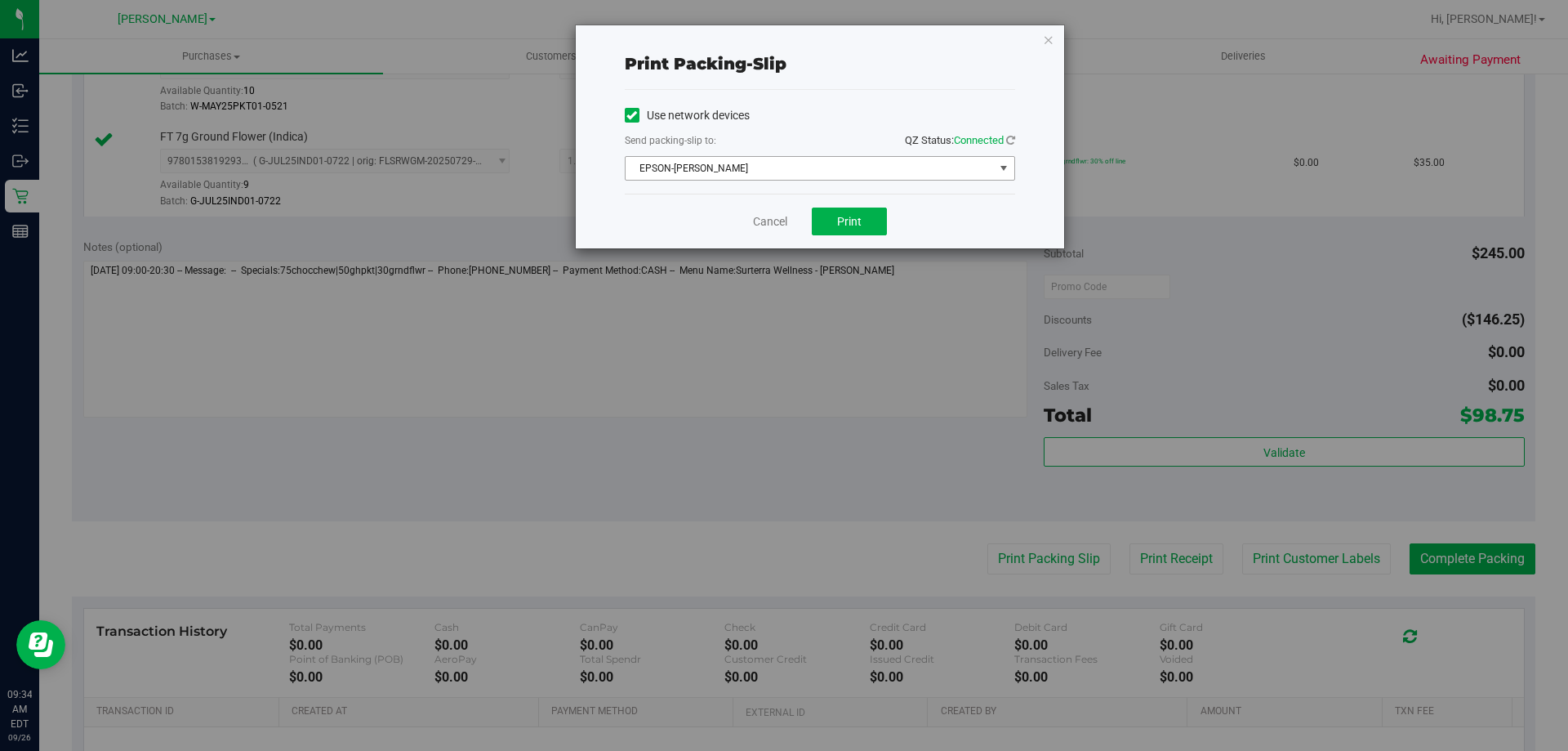
click at [771, 167] on span "EPSON-[PERSON_NAME]" at bounding box center [810, 168] width 368 height 23
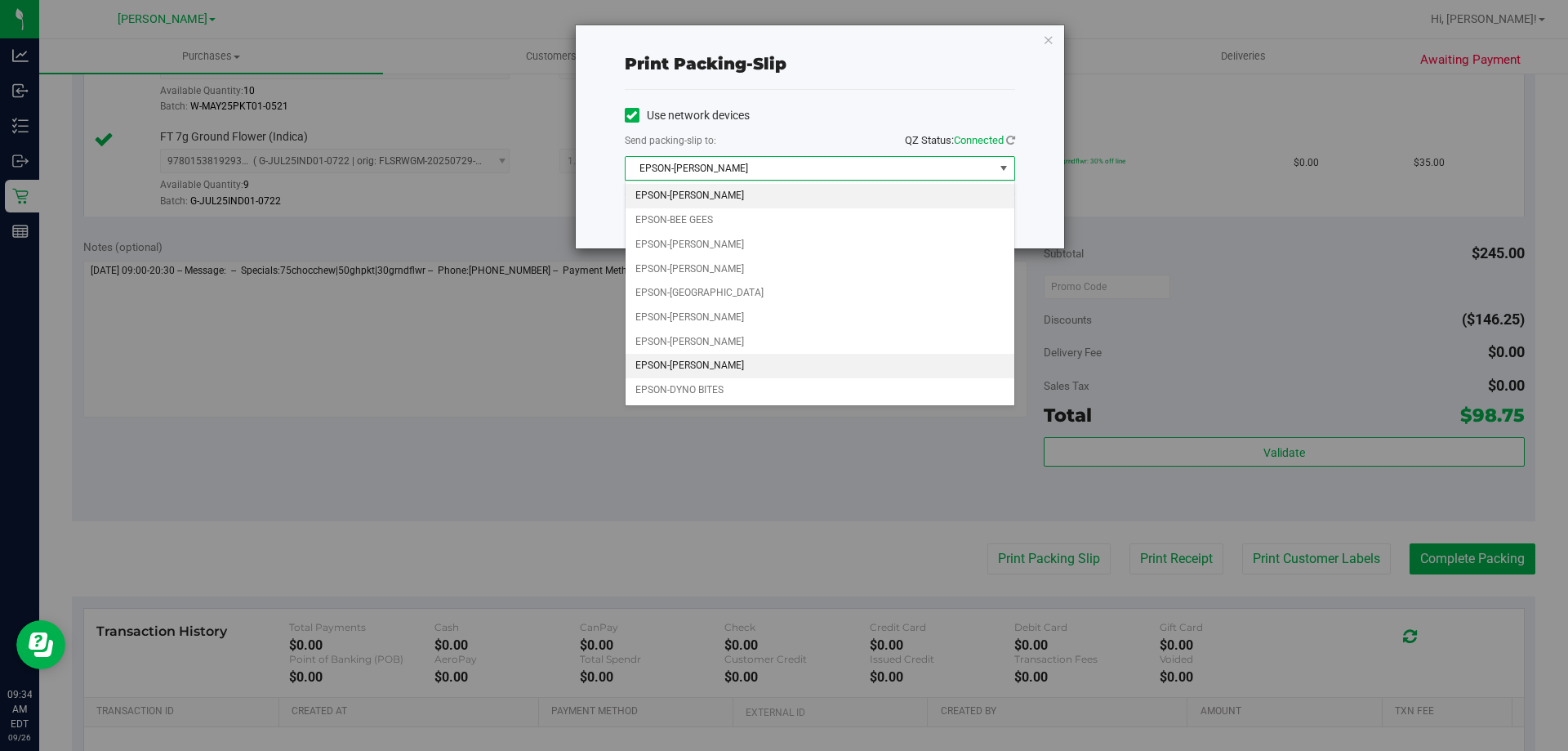
click at [719, 357] on li "EPSON-[PERSON_NAME]" at bounding box center [820, 365] width 389 height 24
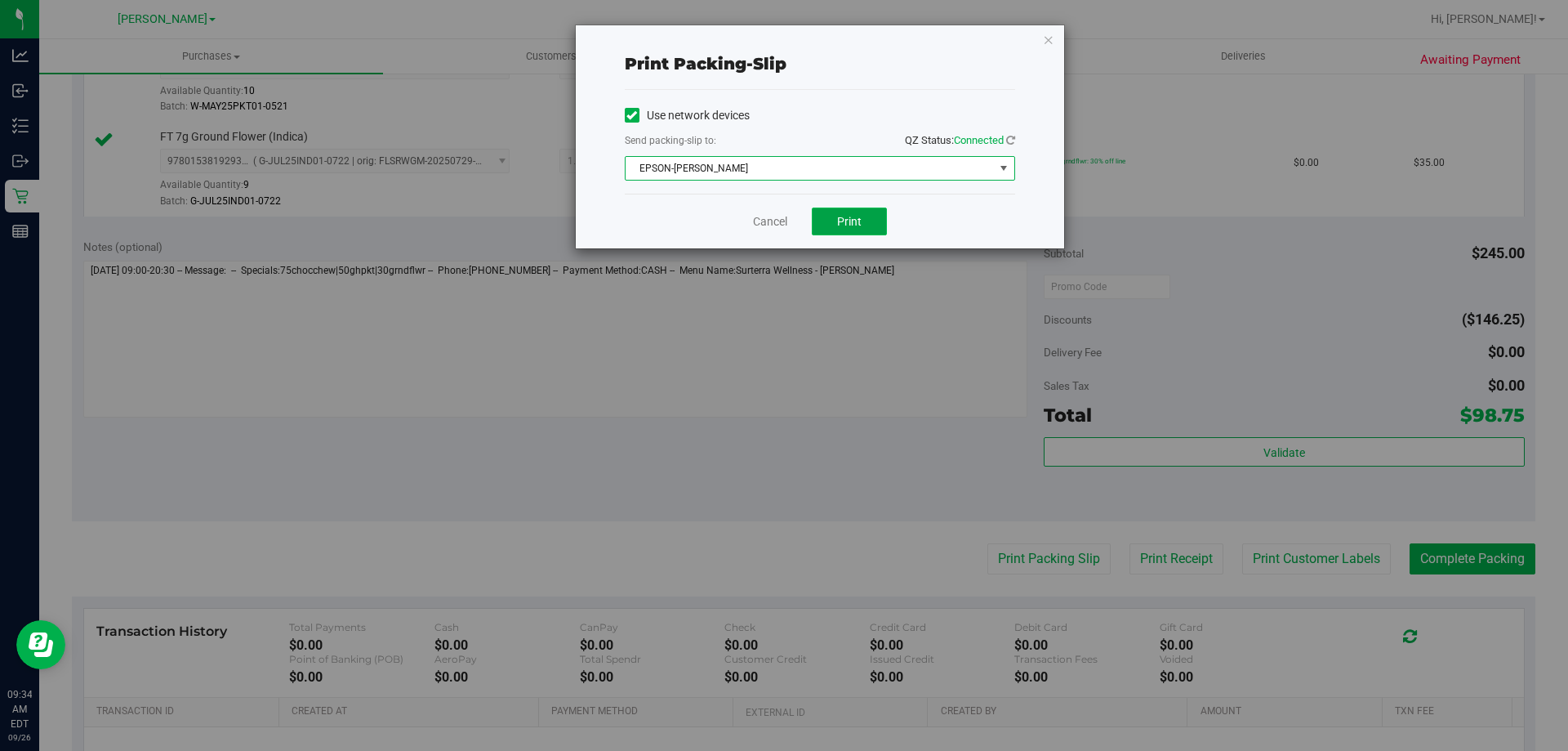
click at [859, 221] on span "Print" at bounding box center [850, 221] width 24 height 13
click at [758, 219] on link "Cancel" at bounding box center [770, 221] width 34 height 17
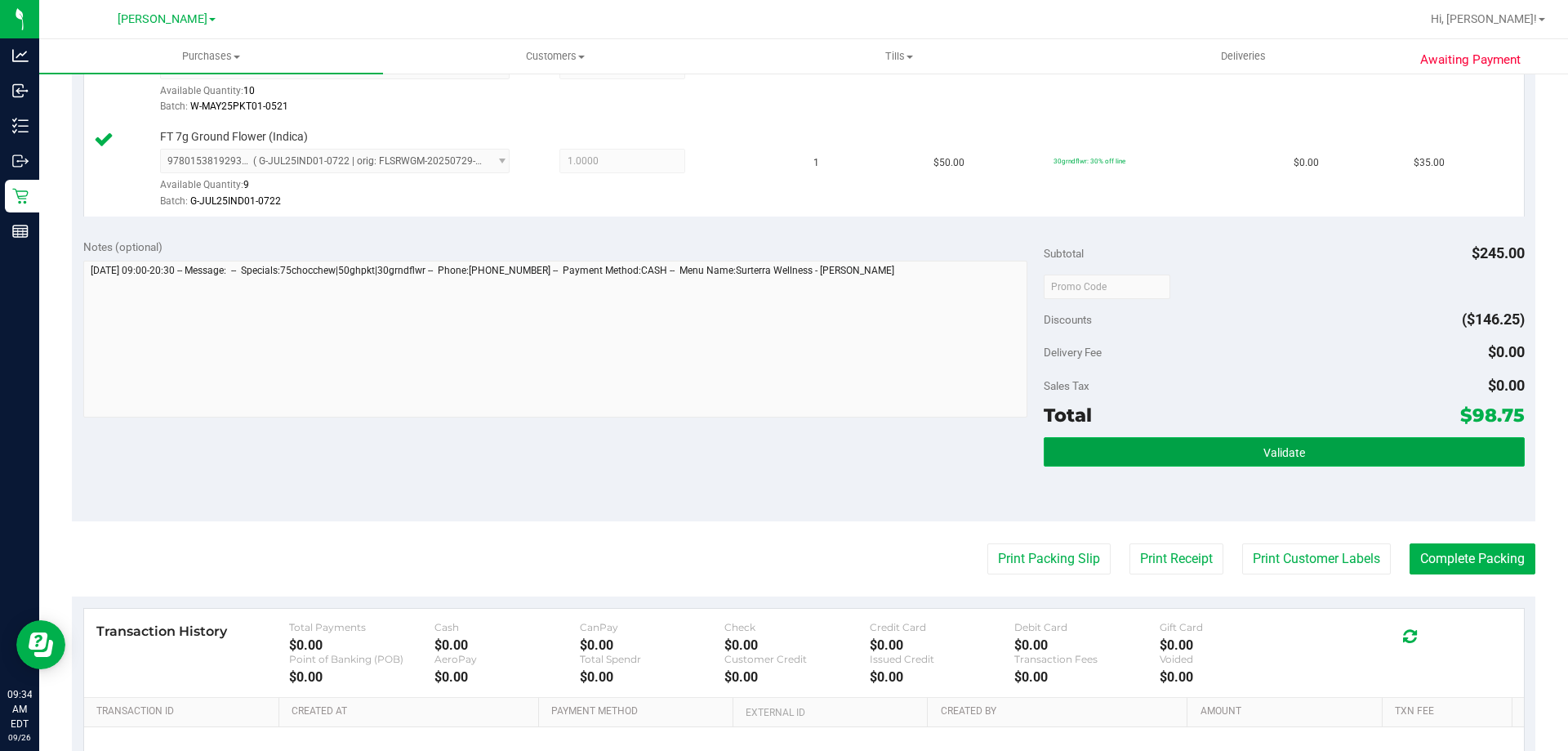
click at [1337, 452] on button "Validate" at bounding box center [1284, 452] width 481 height 30
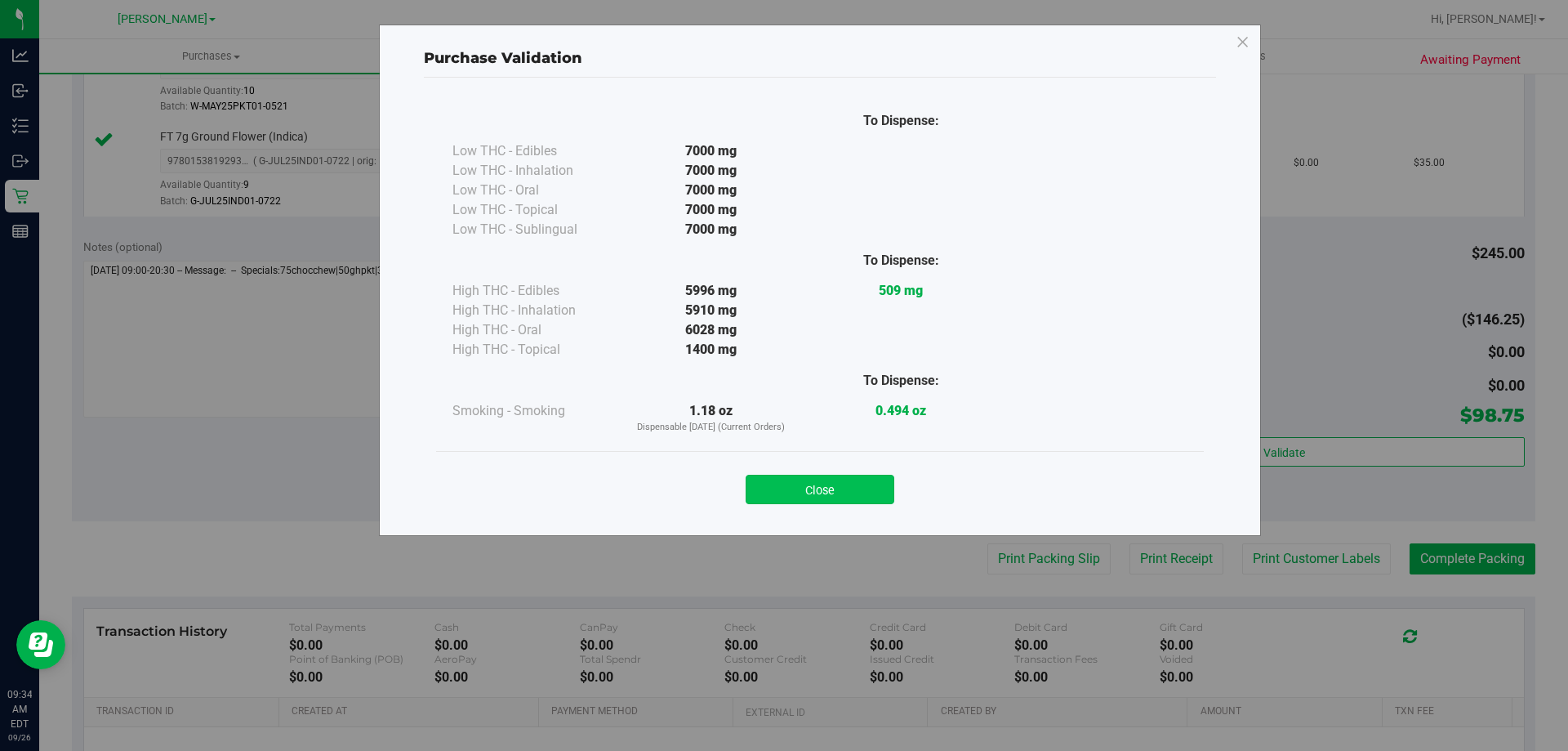
click at [867, 493] on button "Close" at bounding box center [820, 490] width 149 height 30
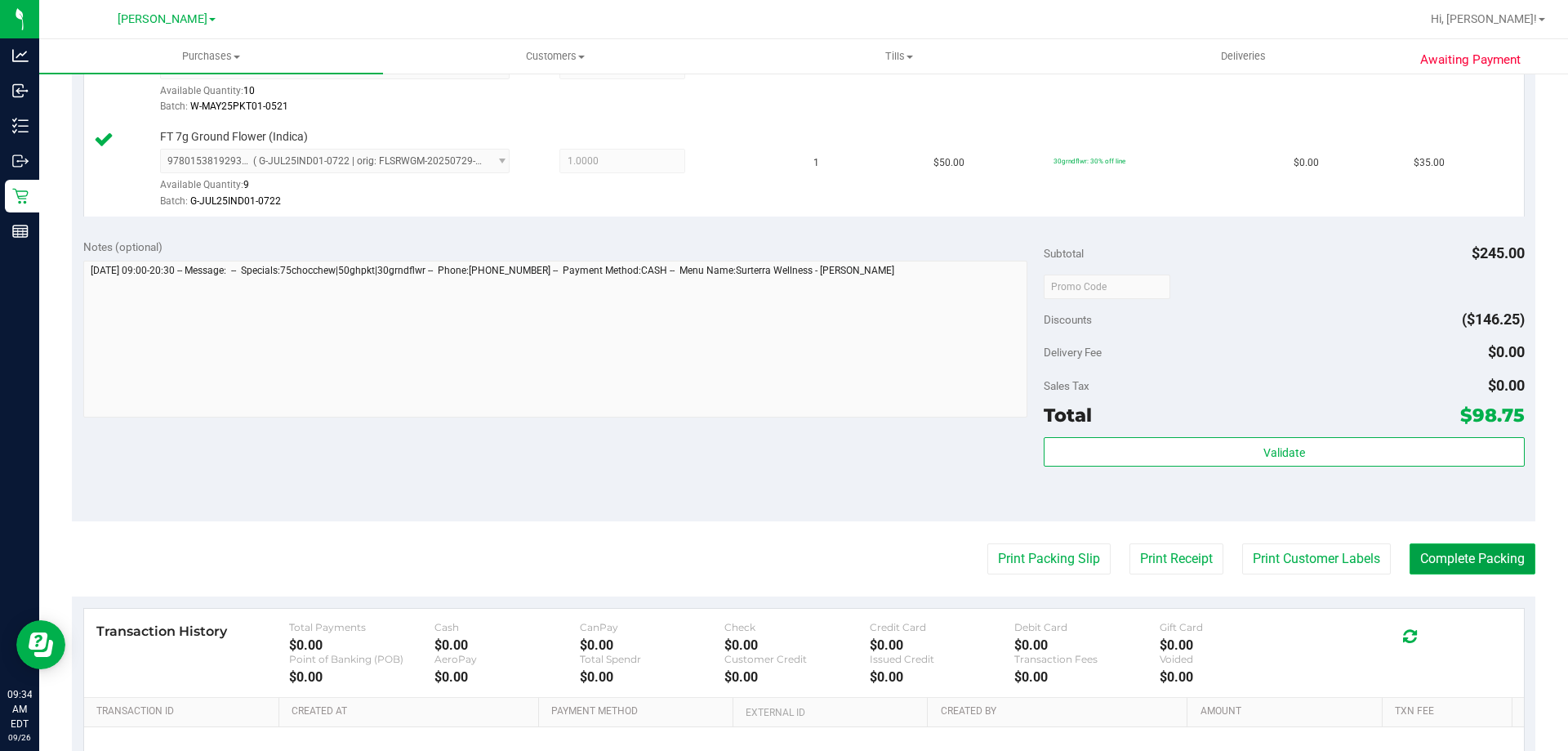
click at [1479, 561] on button "Complete Packing" at bounding box center [1472, 558] width 125 height 31
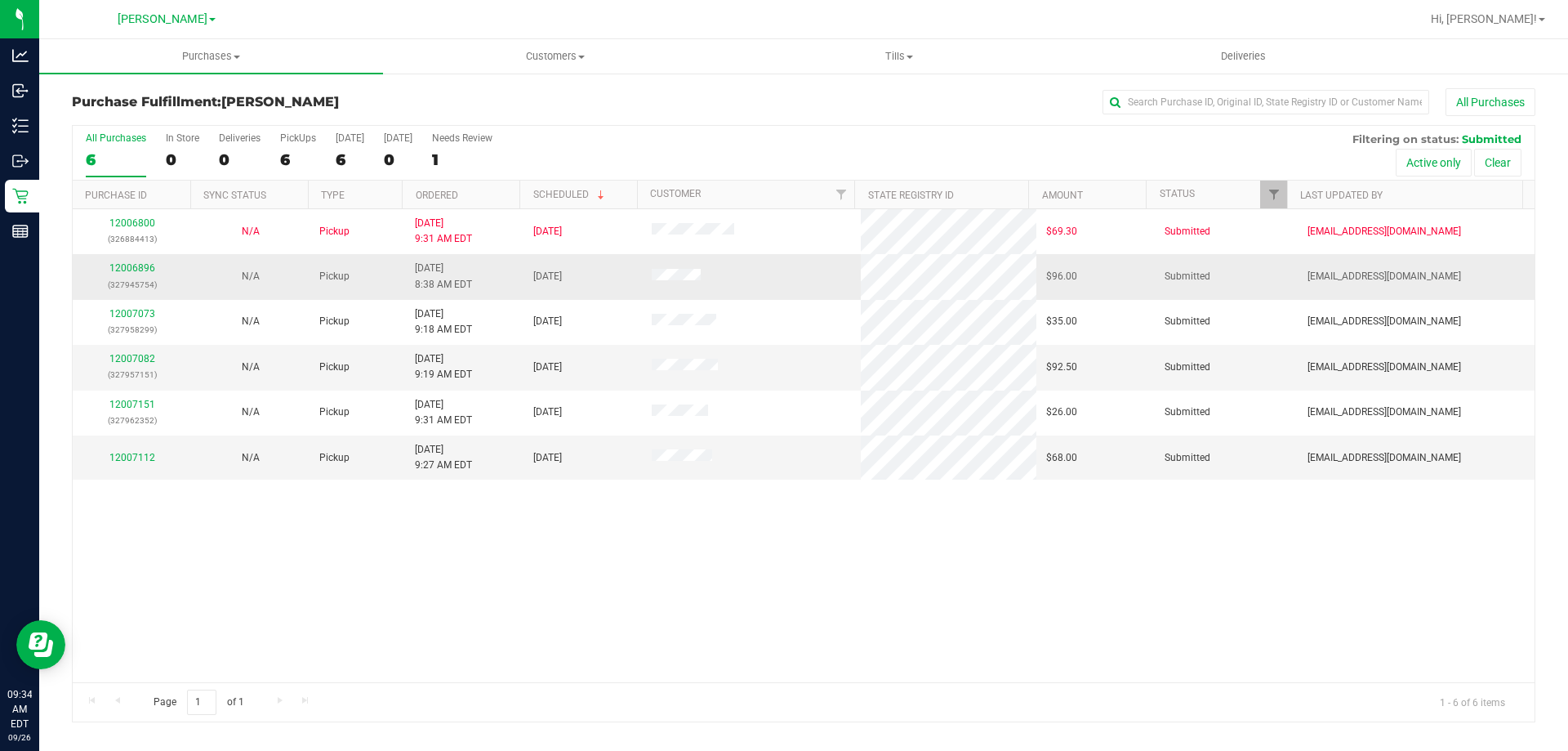
click at [144, 273] on div "12006896 (327945754)" at bounding box center [132, 275] width 99 height 31
click at [244, 554] on div "12006800 (326884413) N/A Pickup [DATE] 9:31 AM EDT 9/26/2025 $69.30 Submitted […" at bounding box center [803, 445] width 1462 height 473
click at [146, 261] on div "12006896 (327945754)" at bounding box center [132, 275] width 99 height 31
click at [125, 270] on link "12006896" at bounding box center [132, 268] width 46 height 11
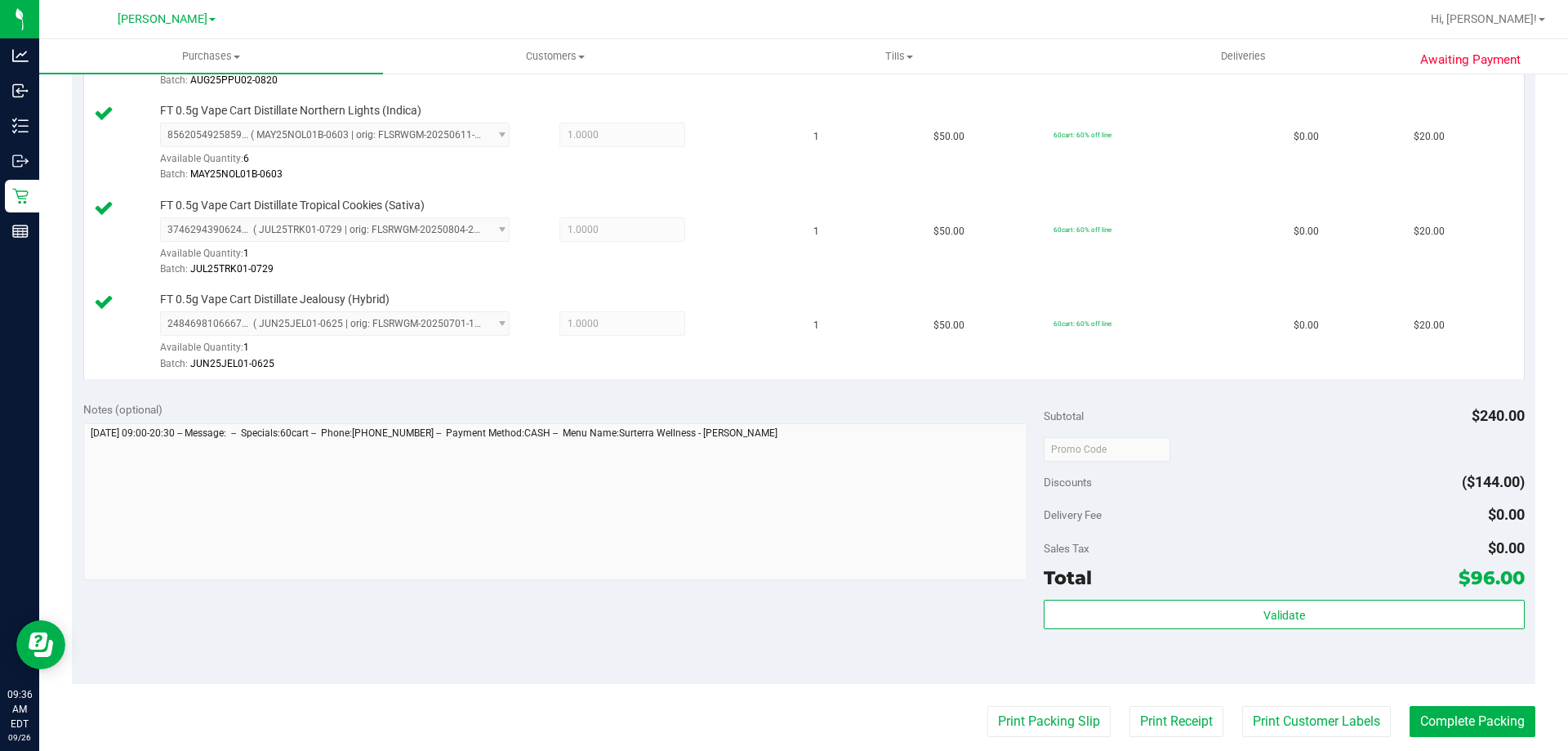
scroll to position [529, 0]
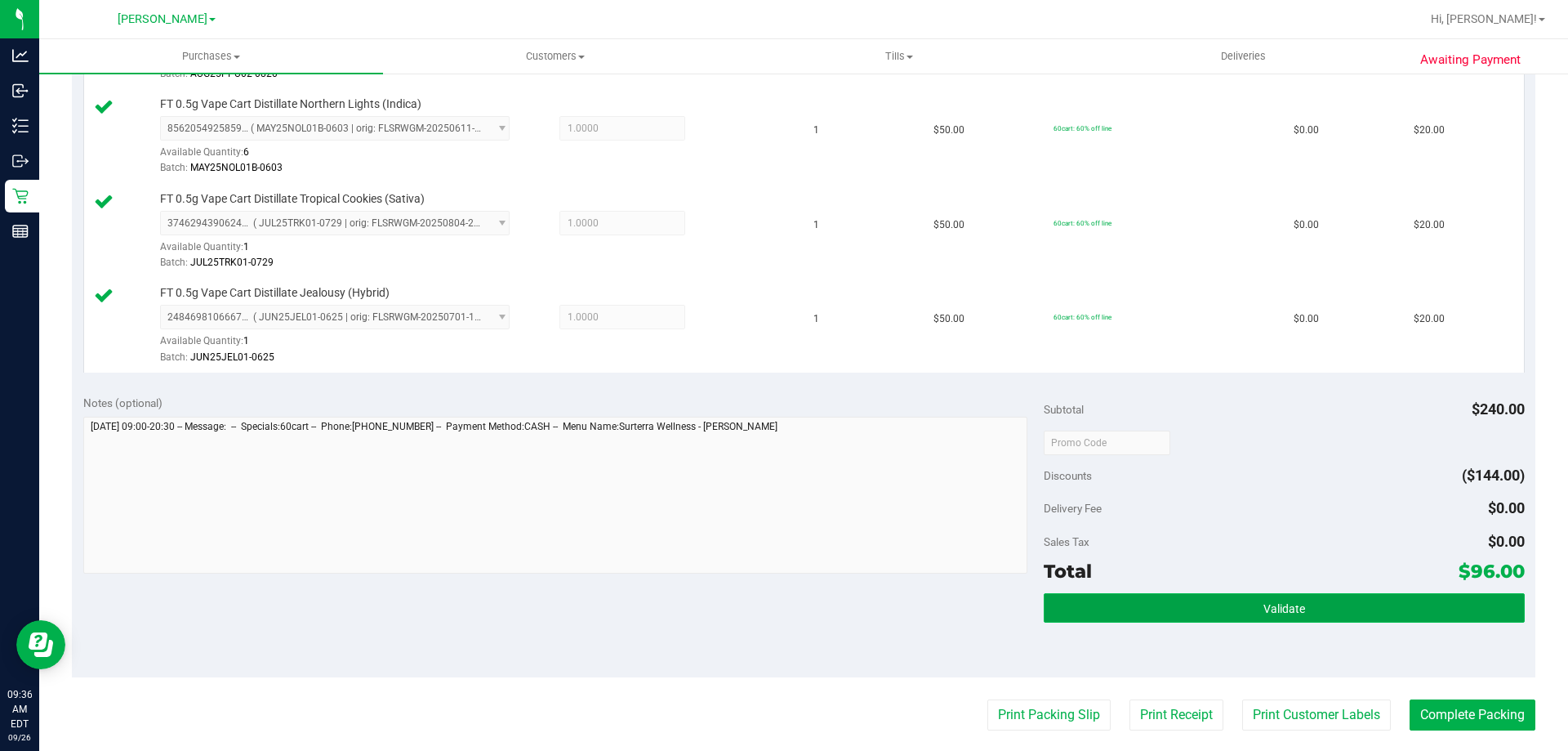
click at [1294, 619] on button "Validate" at bounding box center [1284, 608] width 481 height 30
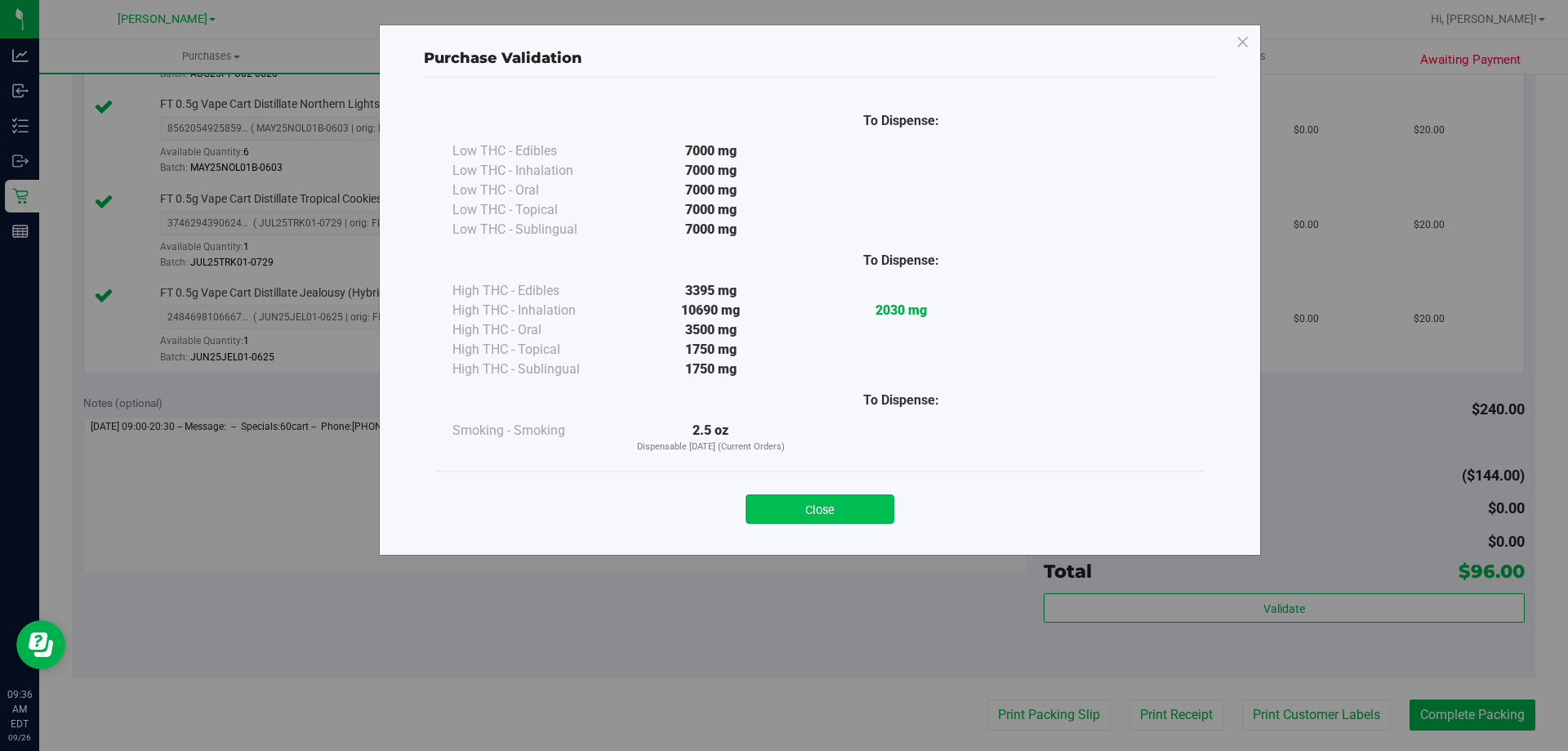
click at [861, 502] on button "Close" at bounding box center [820, 509] width 149 height 30
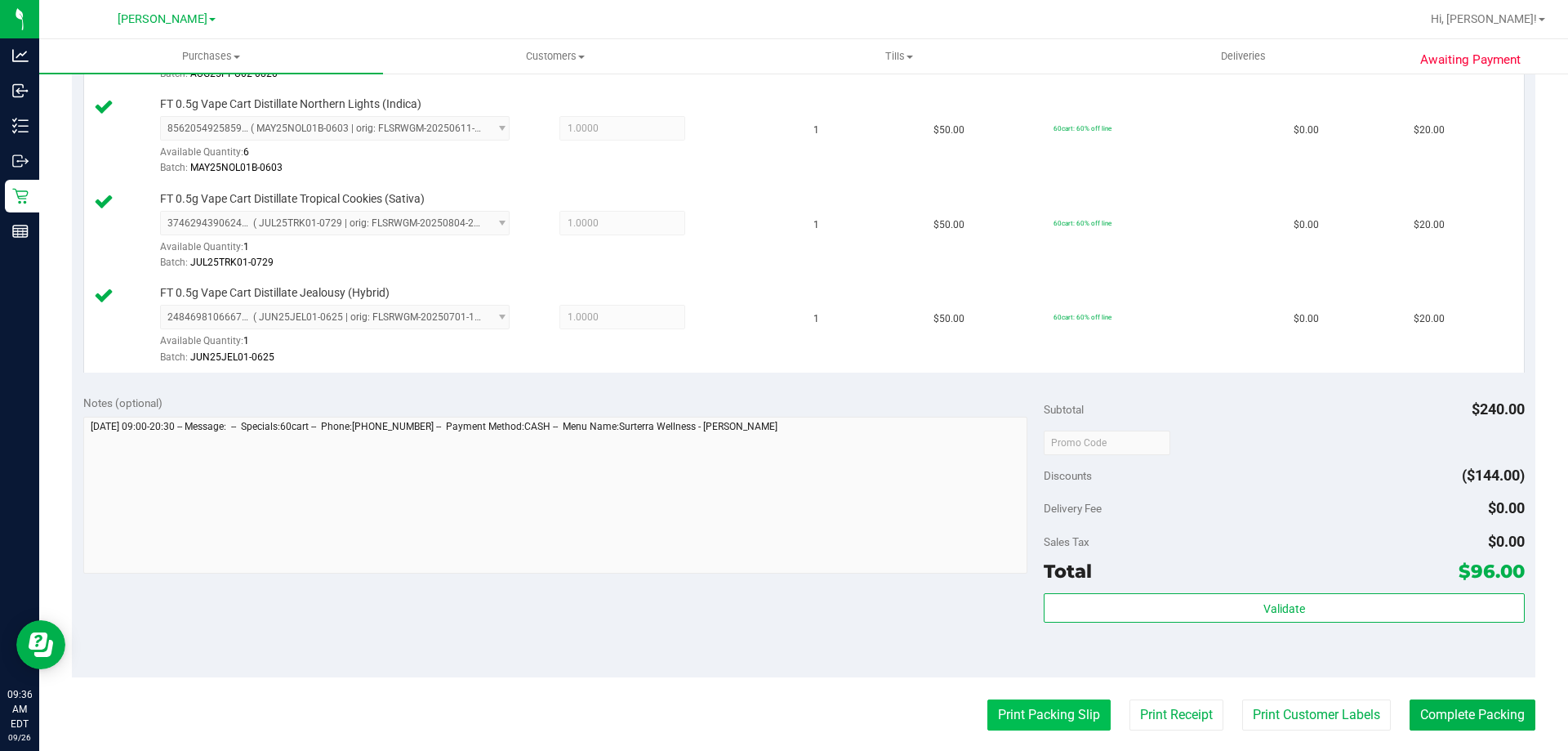
click at [1014, 718] on button "Print Packing Slip" at bounding box center [1048, 714] width 124 height 31
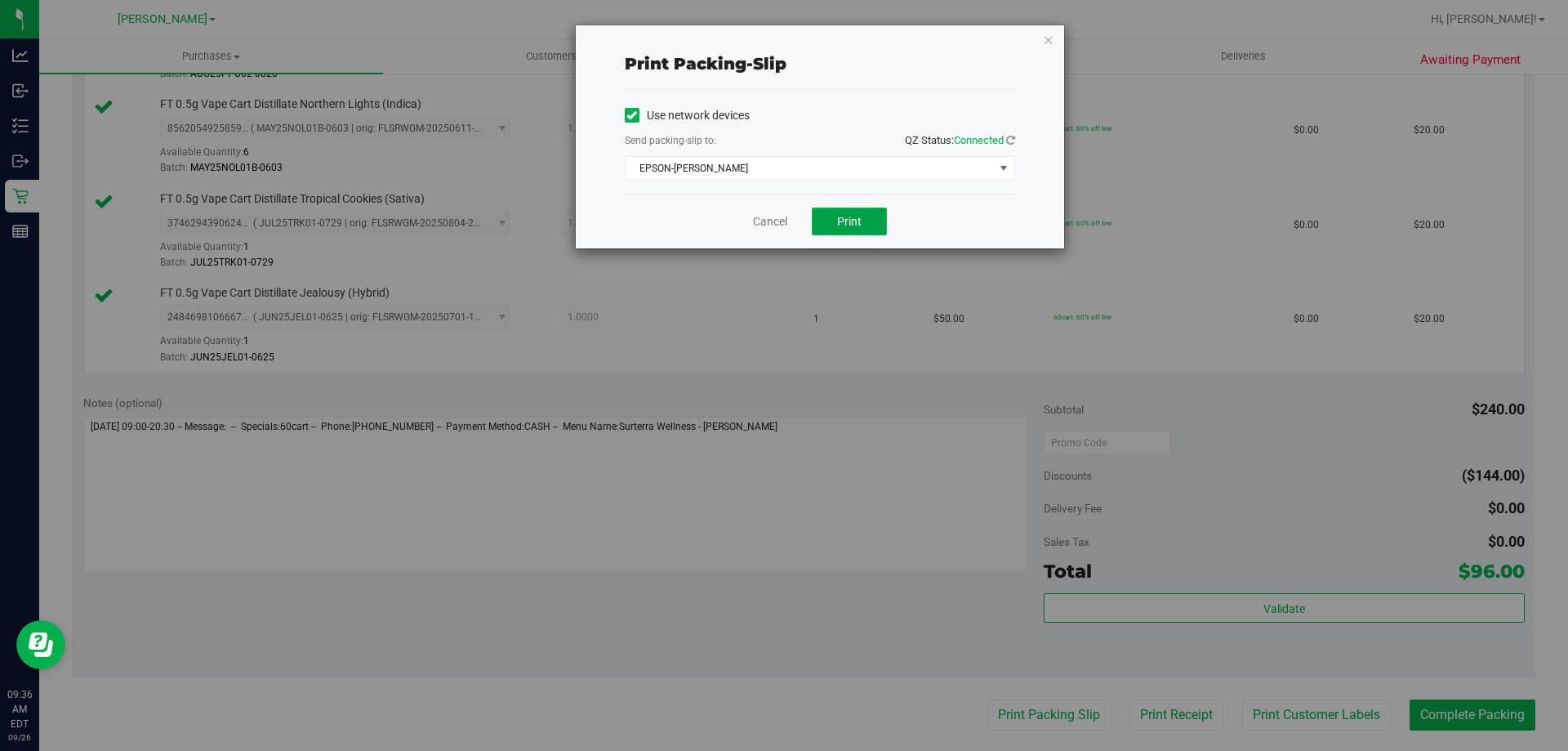
click at [867, 217] on button "Print" at bounding box center [849, 221] width 75 height 28
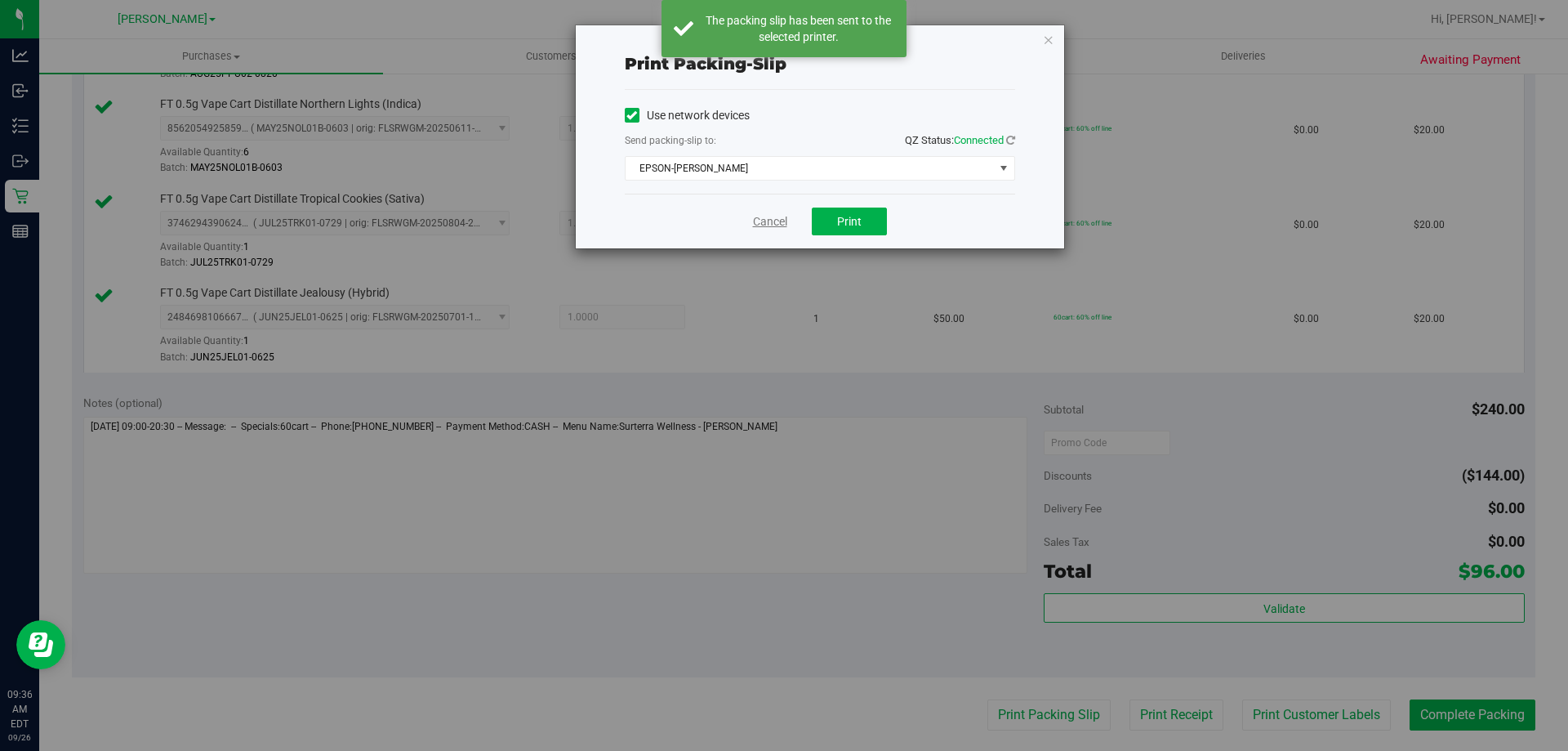
click at [764, 213] on link "Cancel" at bounding box center [770, 221] width 34 height 17
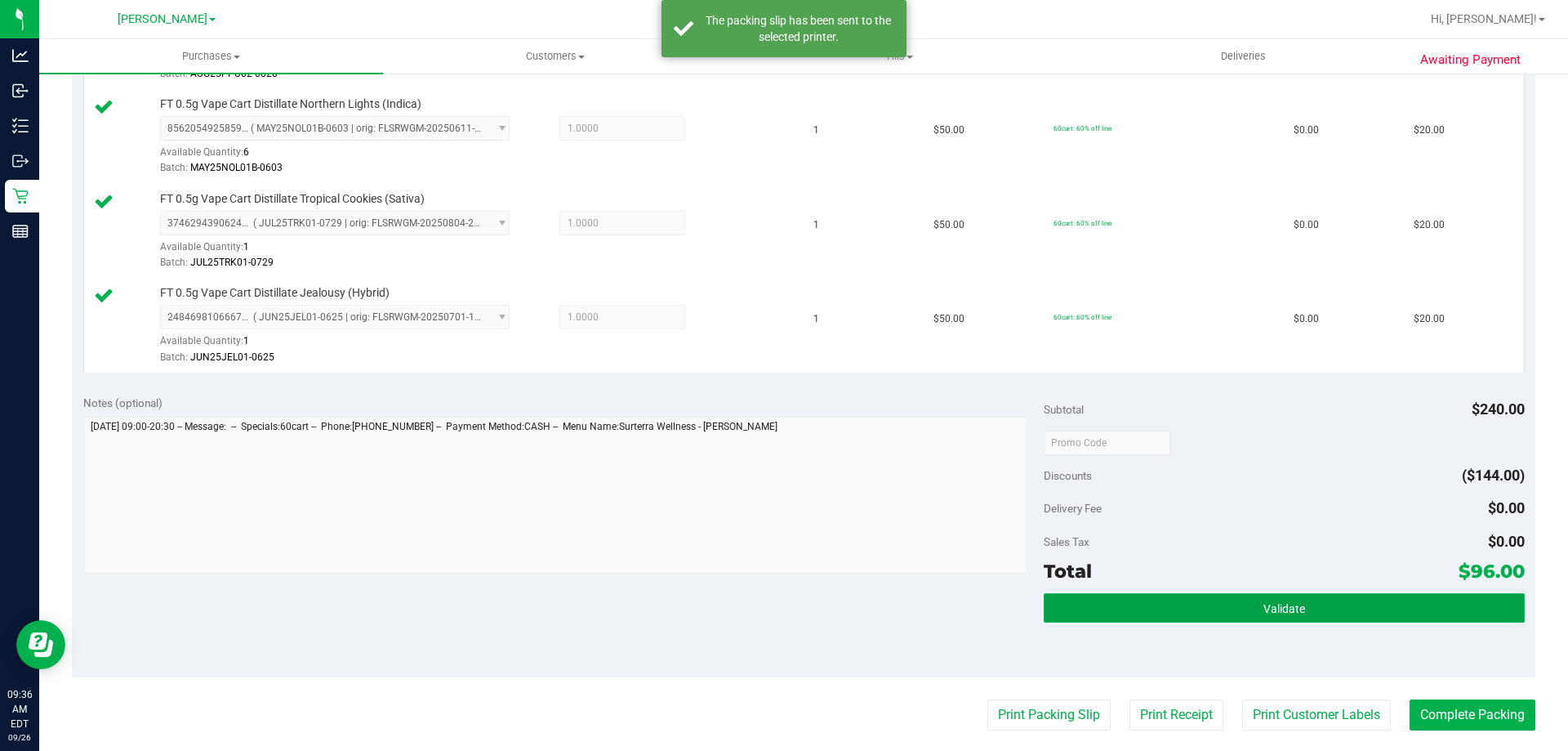
click at [1270, 595] on button "Validate" at bounding box center [1284, 608] width 481 height 30
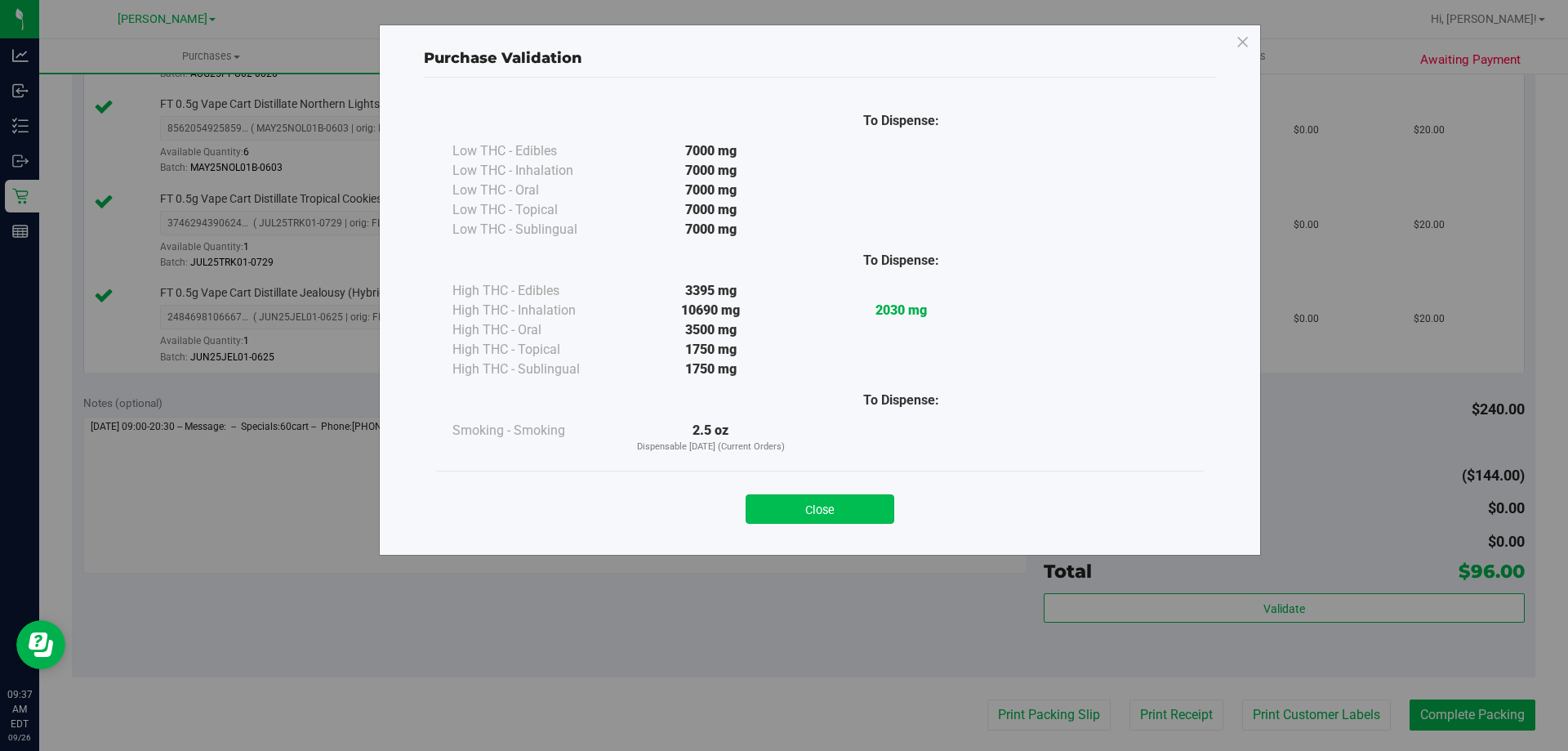
click at [845, 504] on button "Close" at bounding box center [820, 509] width 149 height 30
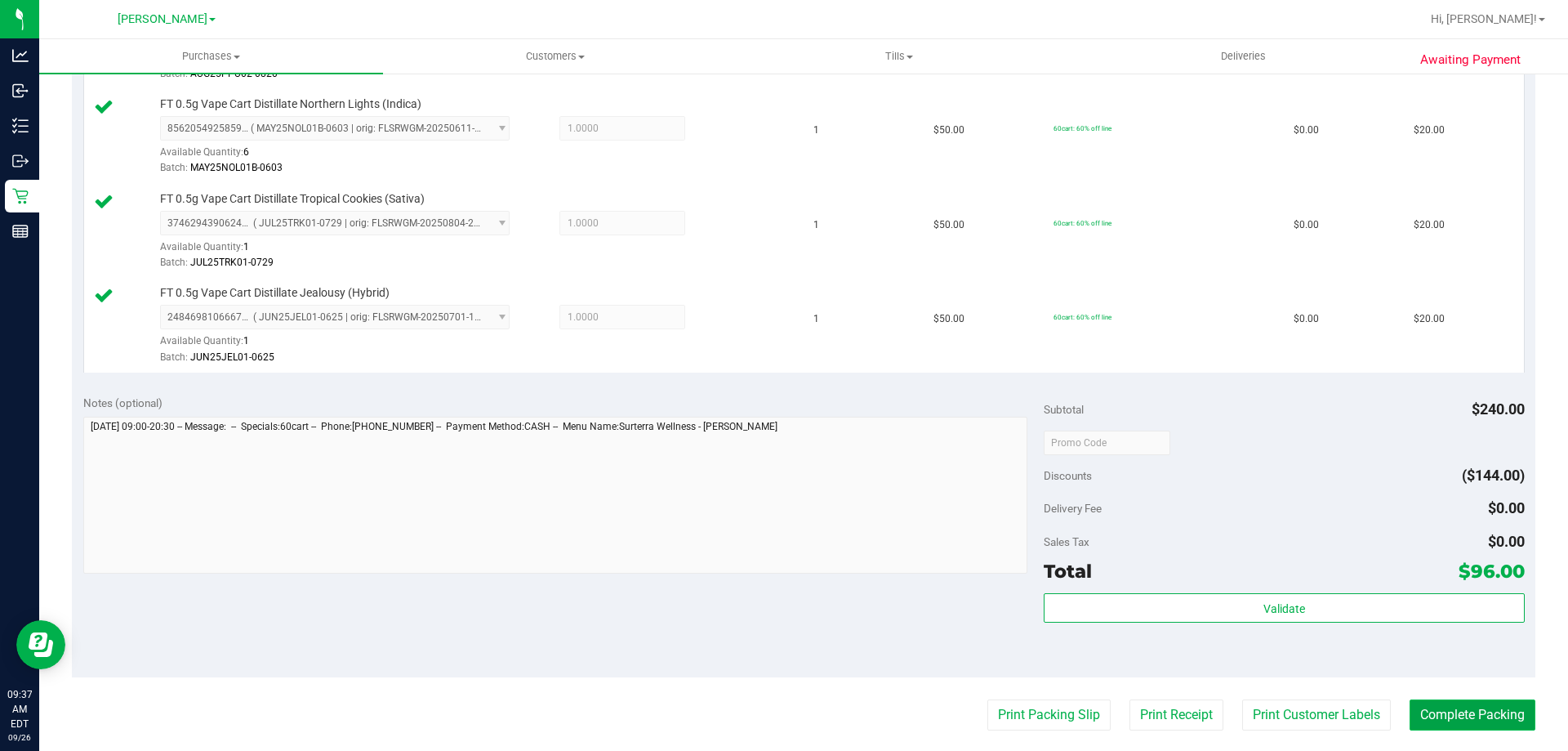
click at [1458, 714] on button "Complete Packing" at bounding box center [1472, 714] width 125 height 31
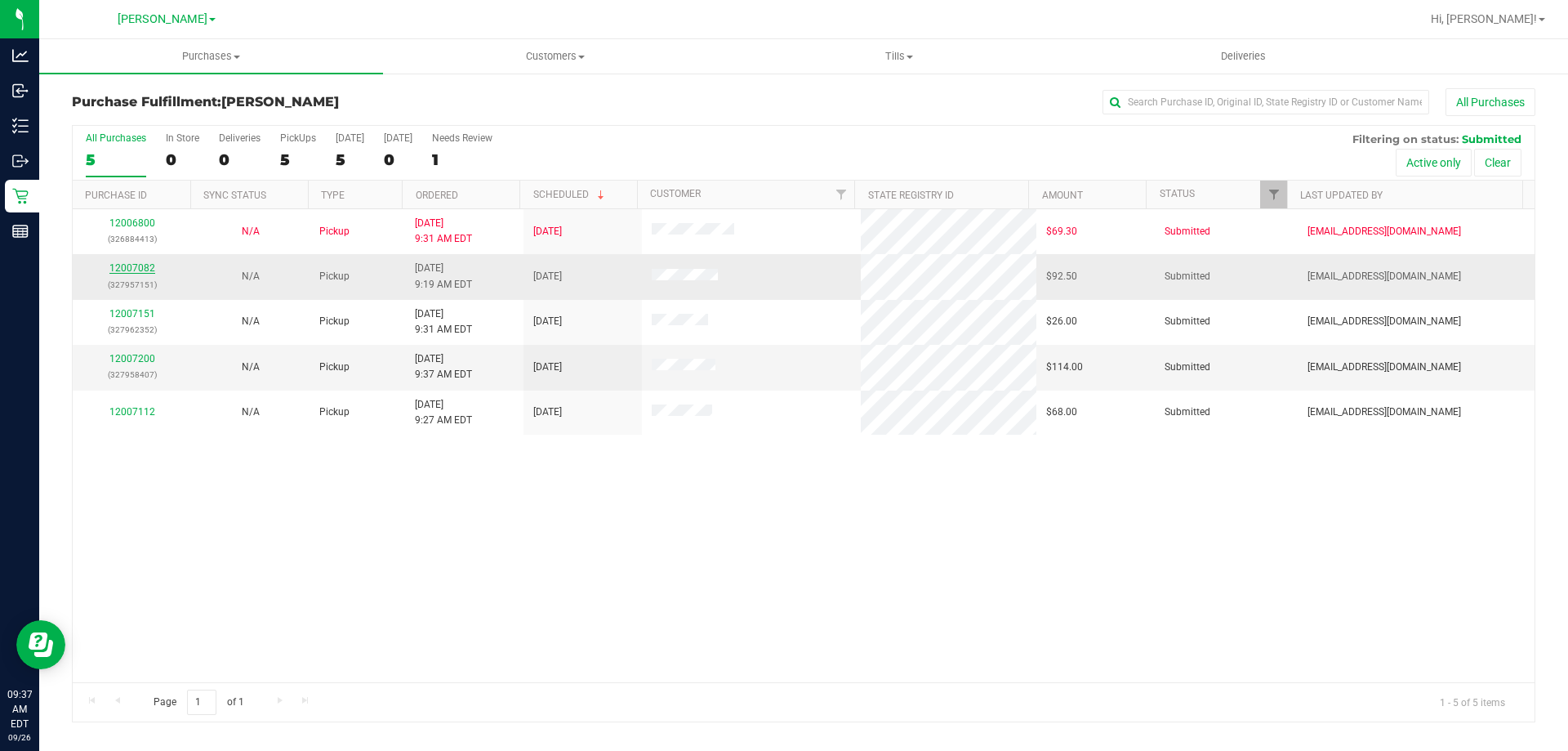
click at [147, 271] on link "12007082" at bounding box center [132, 268] width 46 height 11
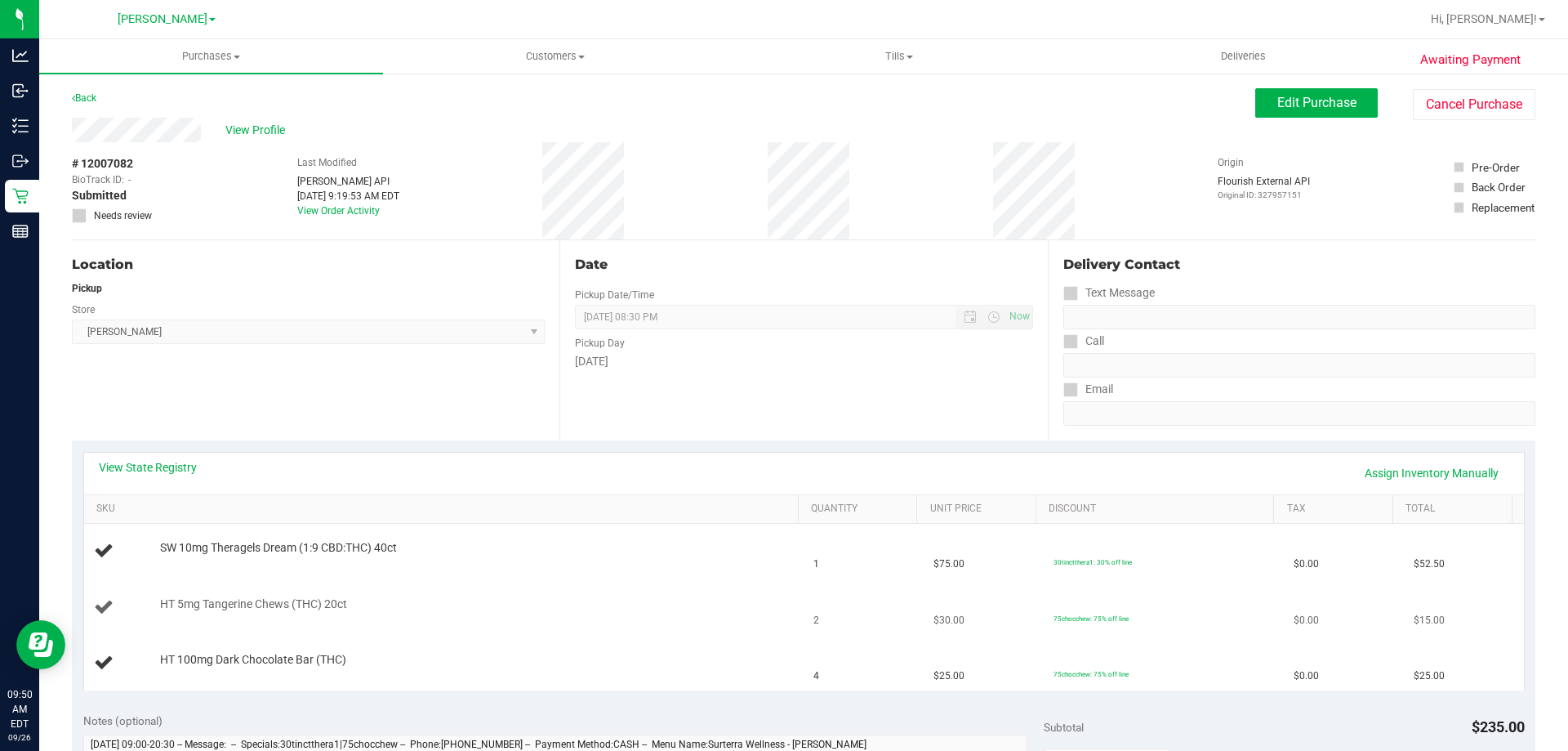
drag, startPoint x: 147, startPoint y: 271, endPoint x: 780, endPoint y: 583, distance: 705.7
